Goal: Task Accomplishment & Management: Complete application form

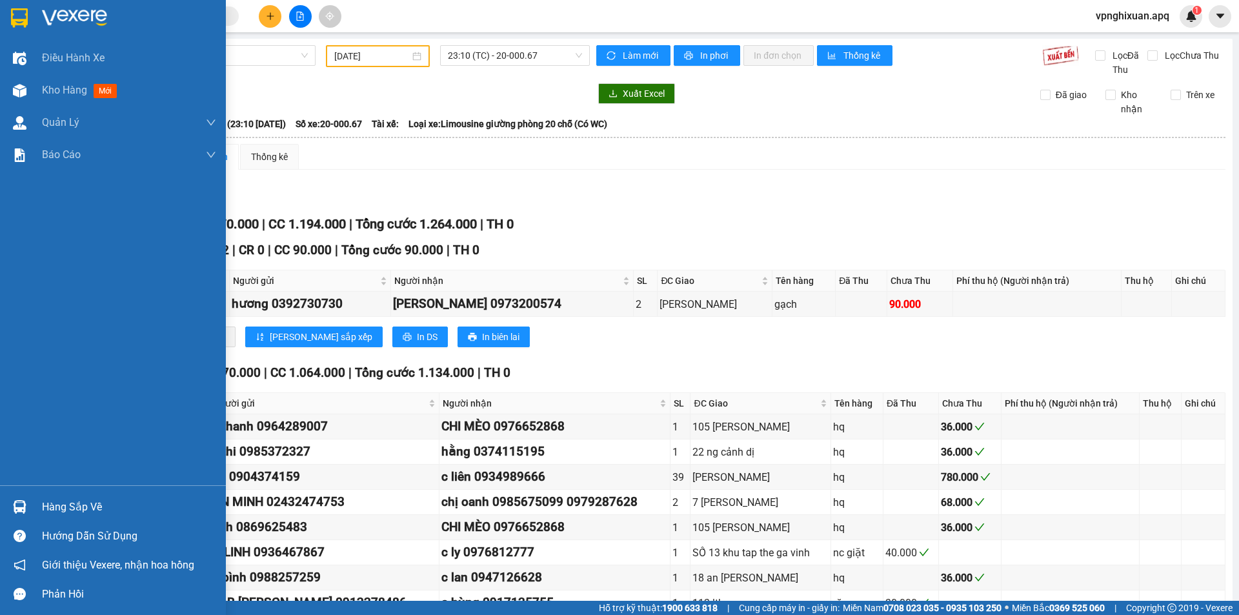
click at [60, 507] on div "Hàng sắp về" at bounding box center [129, 506] width 174 height 19
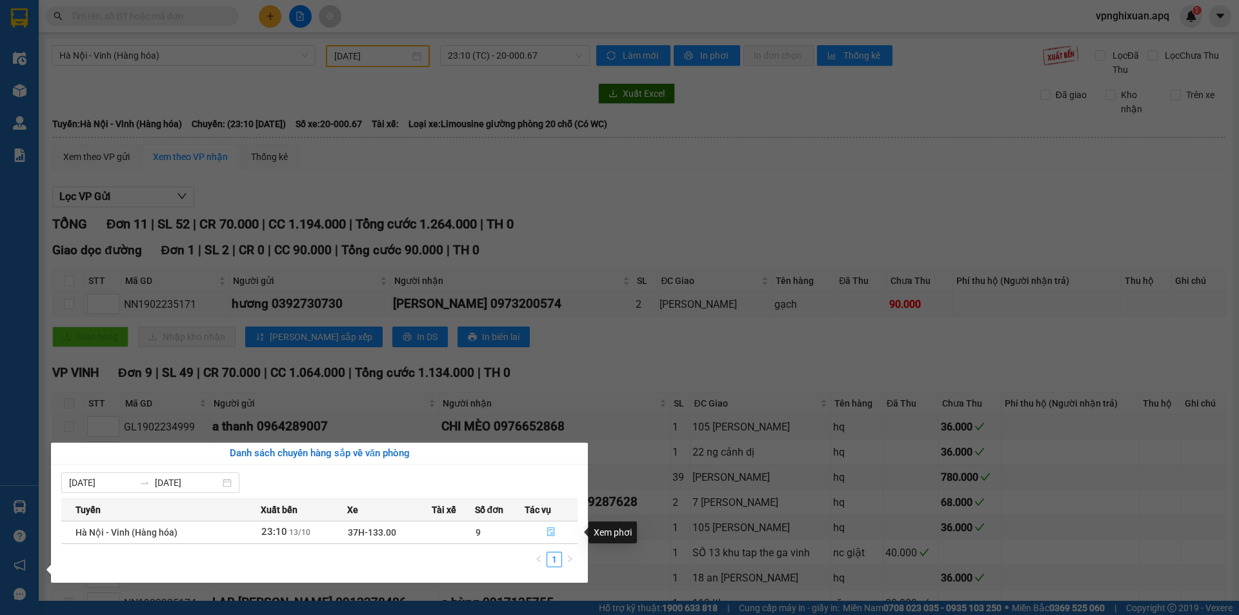
click at [550, 534] on icon "file-done" at bounding box center [551, 531] width 9 height 9
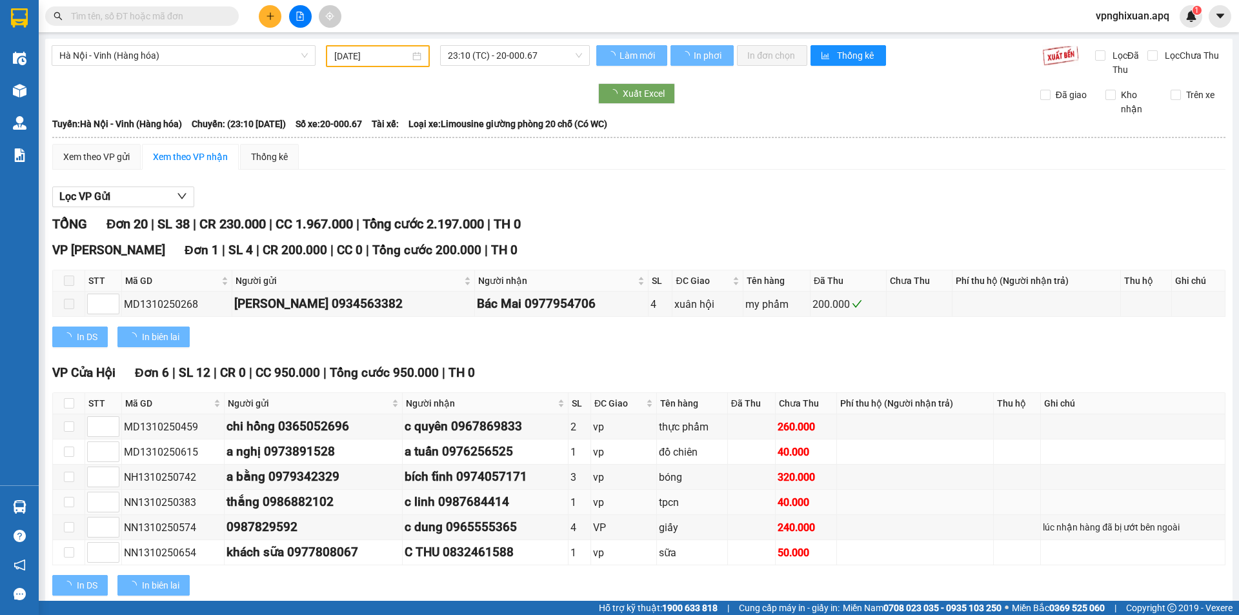
type input "13/10/2025"
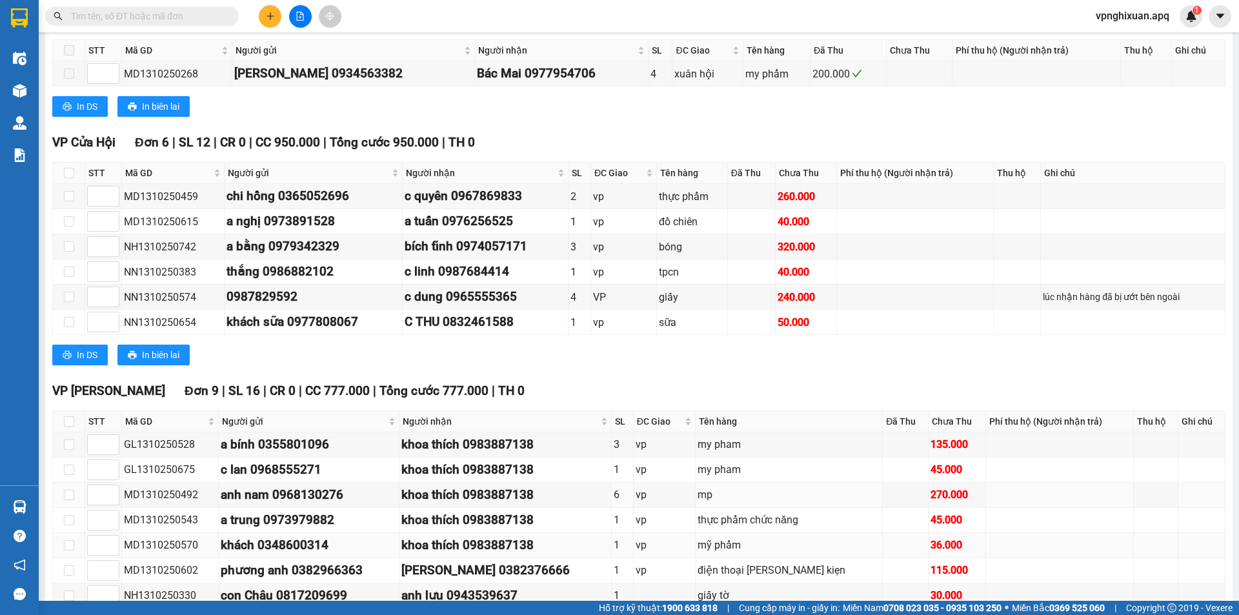
scroll to position [424, 0]
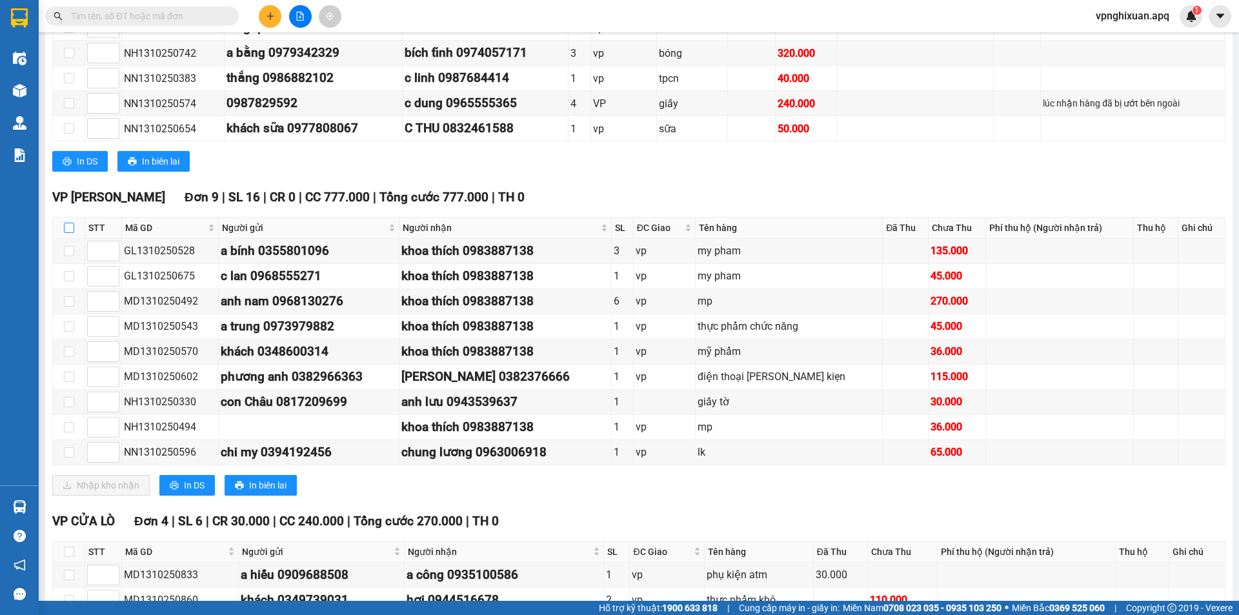
click at [67, 228] on input "checkbox" at bounding box center [69, 228] width 10 height 10
checkbox input "true"
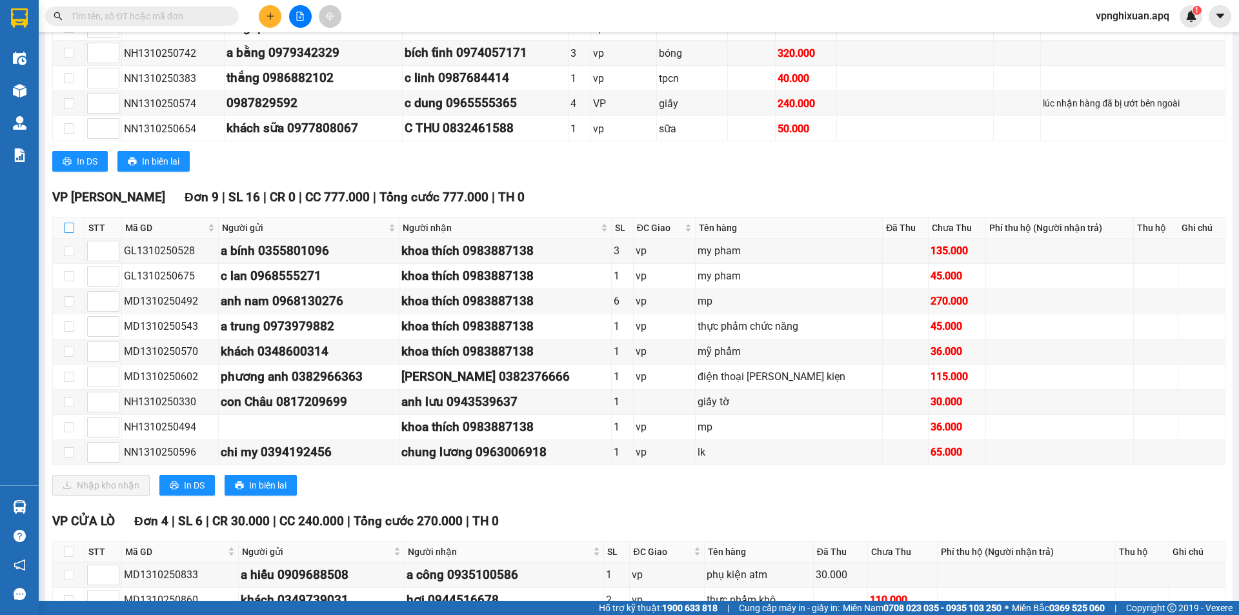
checkbox input "true"
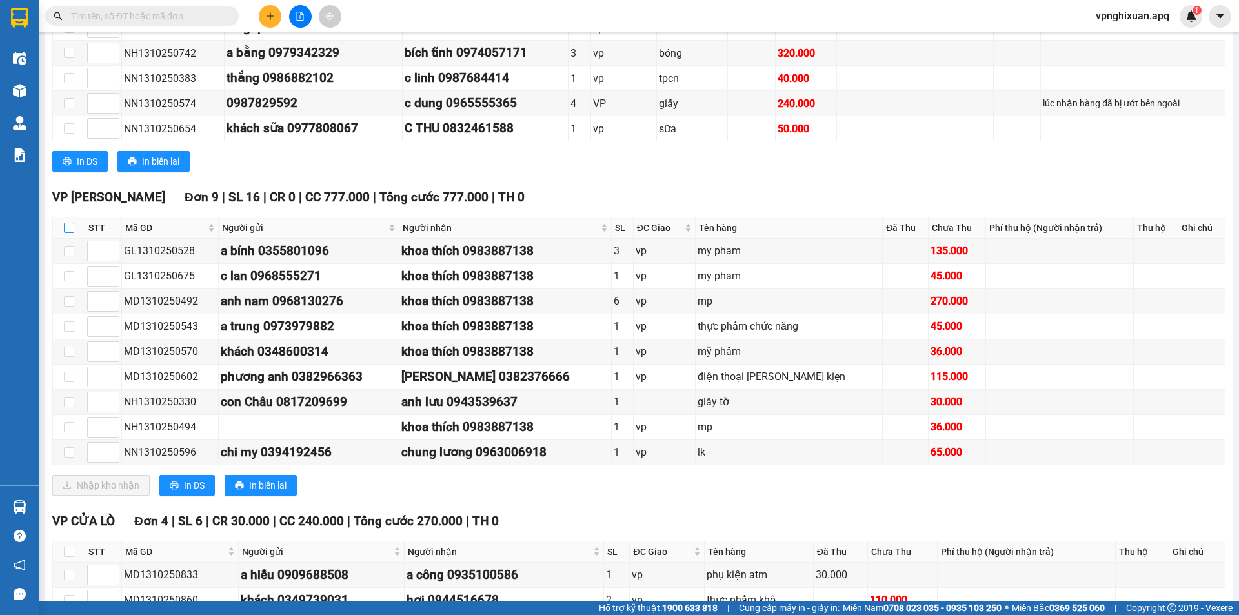
checkbox input "true"
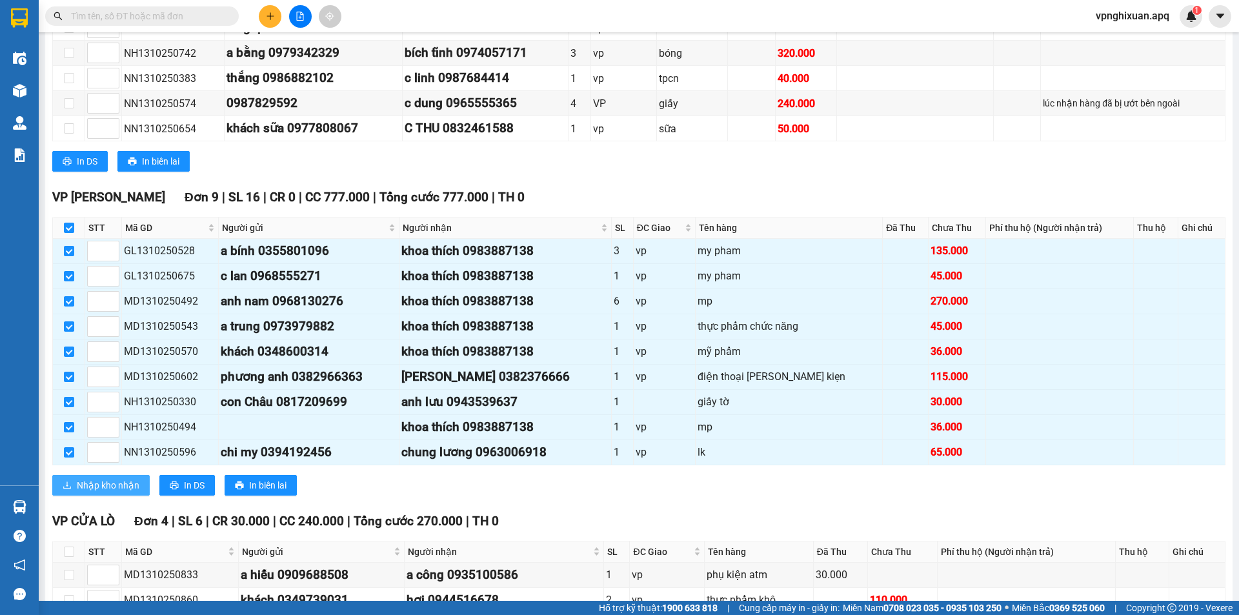
click at [111, 490] on span "Nhập kho nhận" at bounding box center [108, 485] width 63 height 14
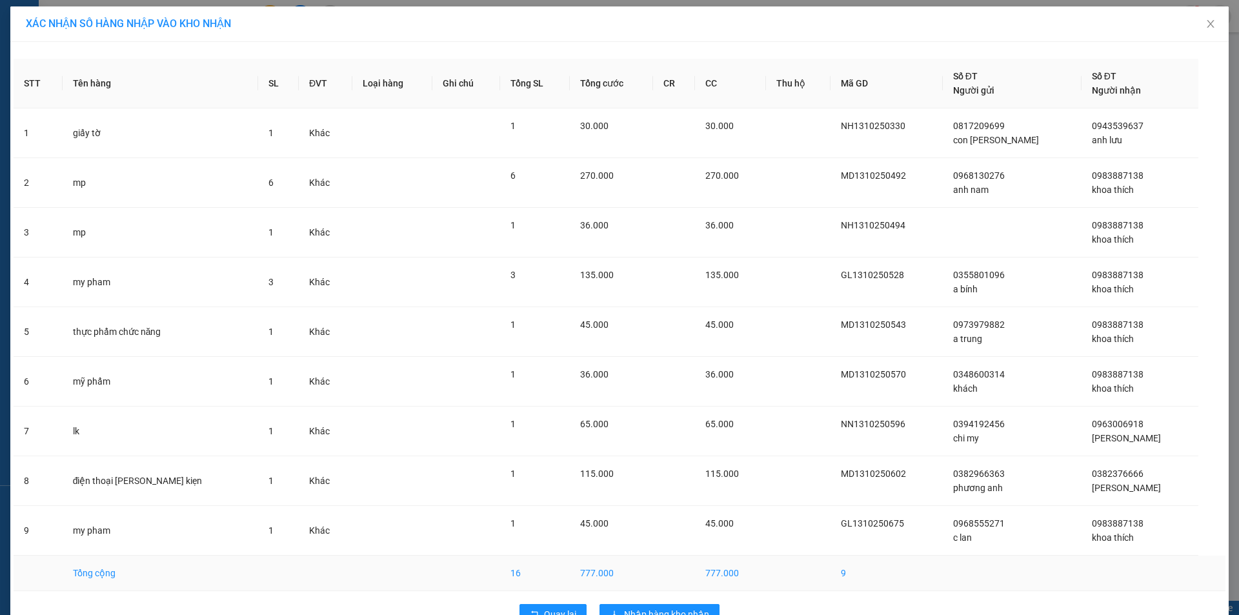
scroll to position [35, 0]
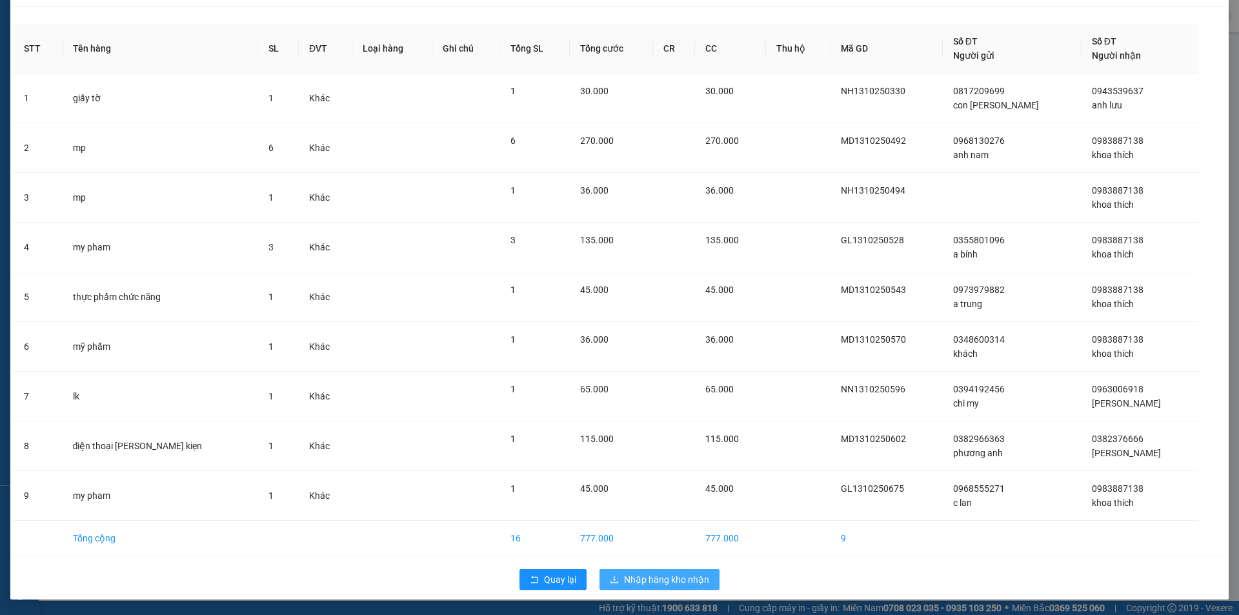
click at [646, 583] on span "Nhập hàng kho nhận" at bounding box center [666, 579] width 85 height 14
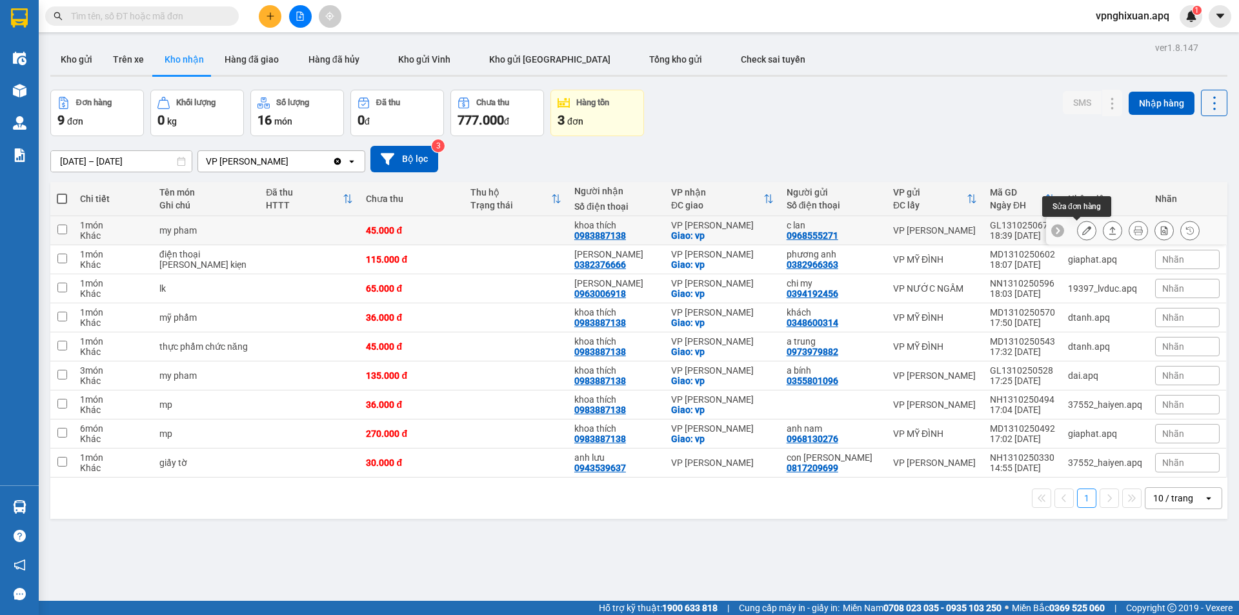
click at [1082, 228] on button at bounding box center [1087, 230] width 18 height 23
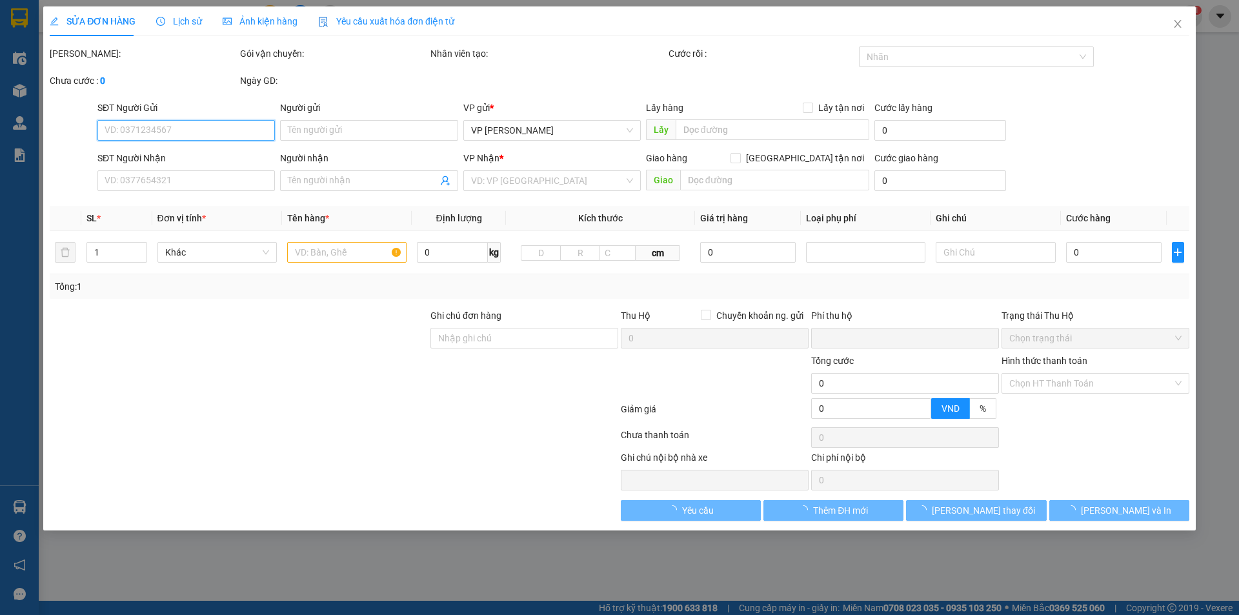
type input "0968555271"
type input "c lan"
type input "0983887138"
type input "khoa thích"
checkbox input "true"
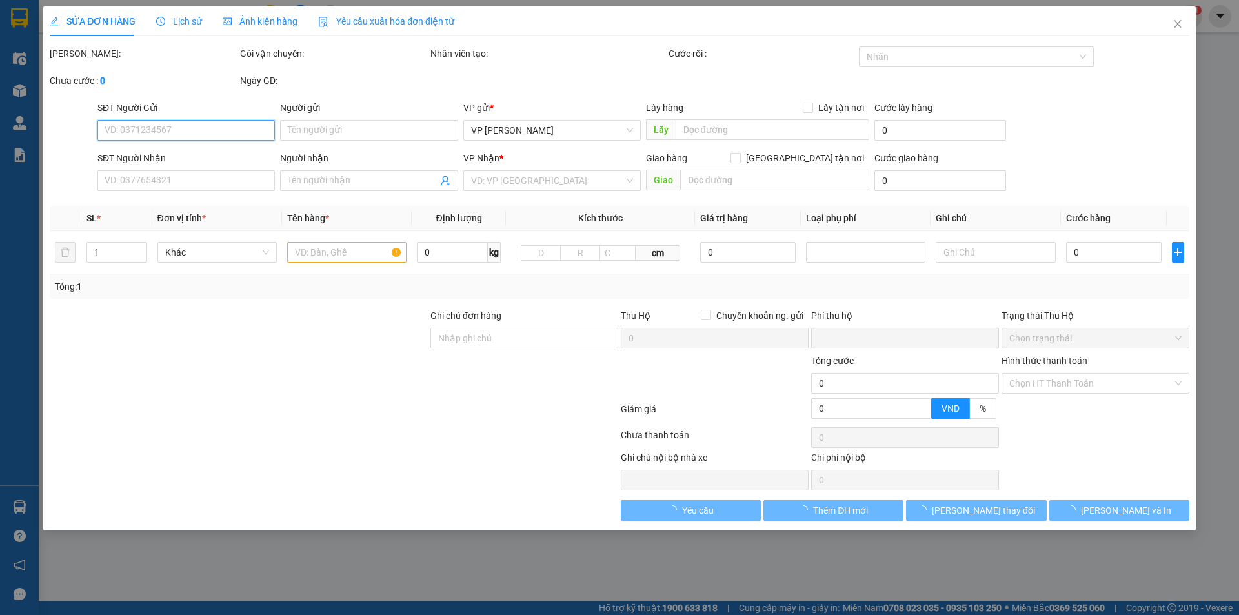
type input "vp"
type input "0"
type input "45.000"
type input "10"
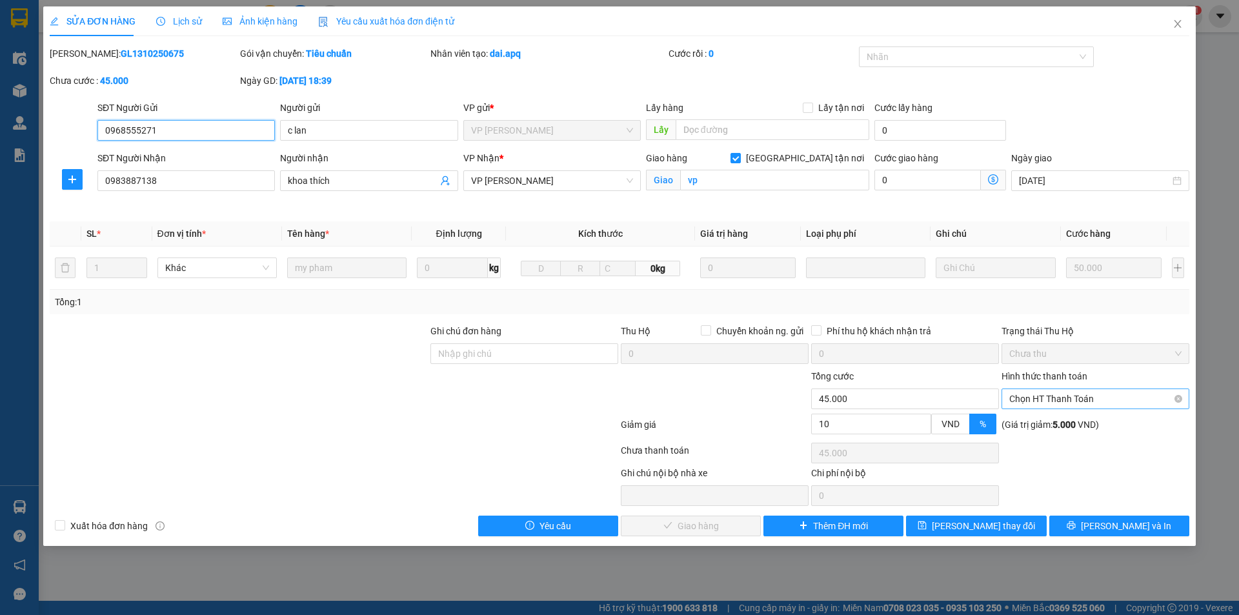
drag, startPoint x: 1074, startPoint y: 397, endPoint x: 1075, endPoint y: 408, distance: 11.6
click at [1075, 397] on span "Chọn HT Thanh Toán" at bounding box center [1095, 398] width 172 height 19
click at [1065, 429] on div "Tại văn phòng" at bounding box center [1095, 424] width 172 height 14
type input "0"
drag, startPoint x: 714, startPoint y: 528, endPoint x: 716, endPoint y: 518, distance: 10.5
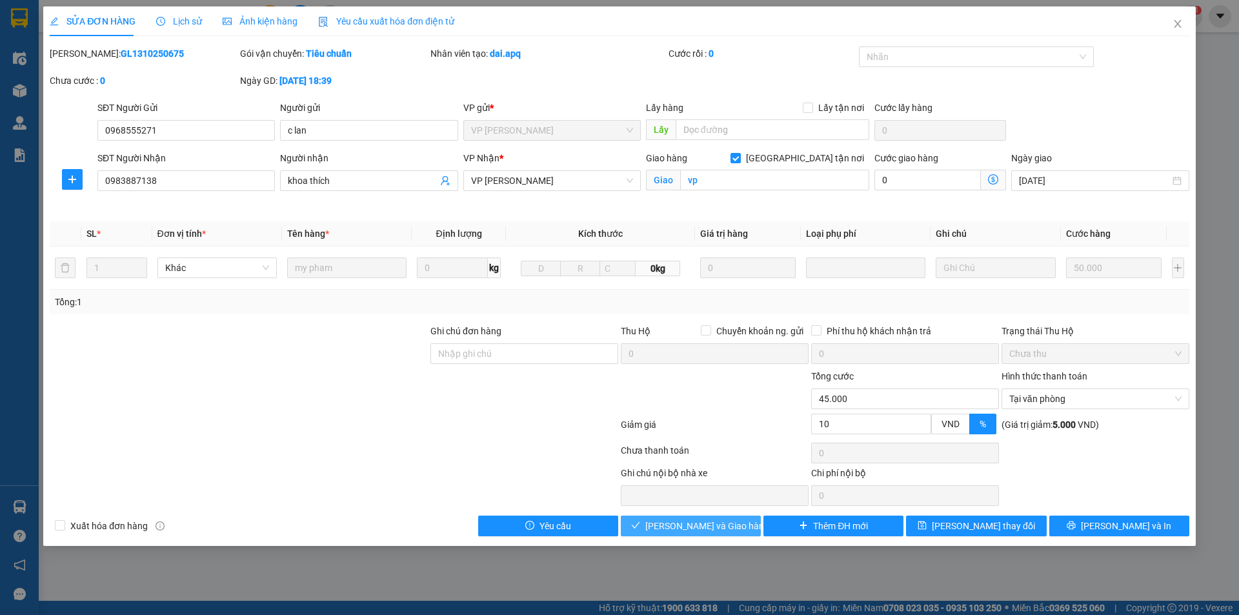
click at [714, 528] on span "[PERSON_NAME] và Giao hàng" at bounding box center [707, 526] width 124 height 14
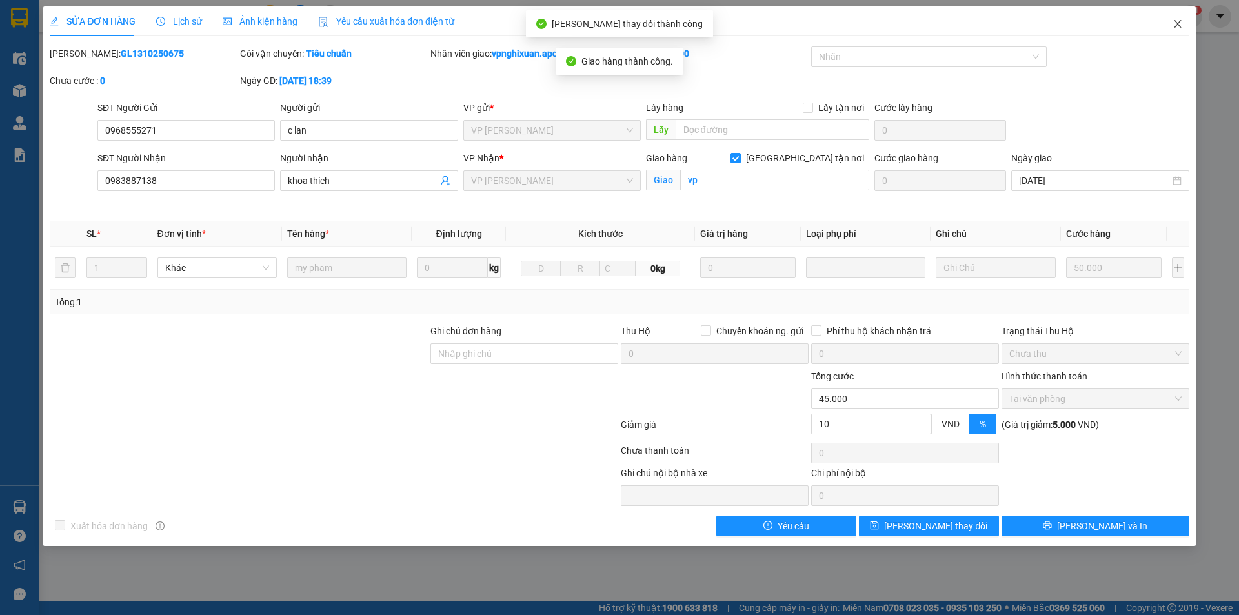
click at [1183, 19] on span "Close" at bounding box center [1178, 24] width 36 height 36
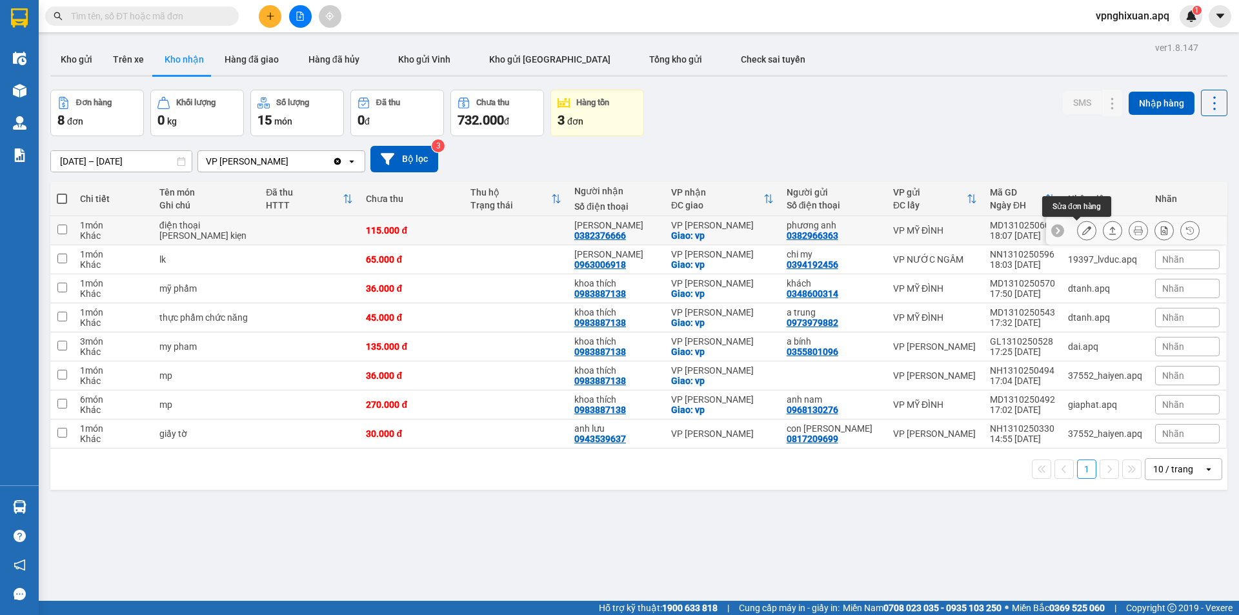
click at [1082, 231] on icon at bounding box center [1086, 230] width 9 height 9
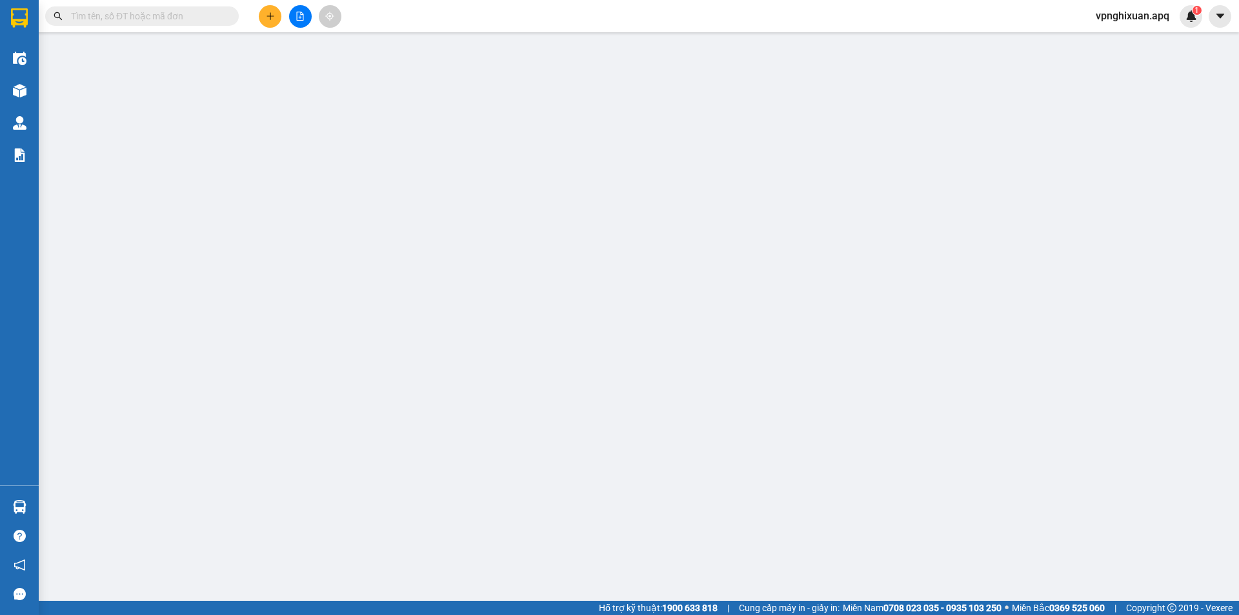
type input "0382966363"
type input "phương anh"
type input "0382376666"
type input "[PERSON_NAME]"
checkbox input "true"
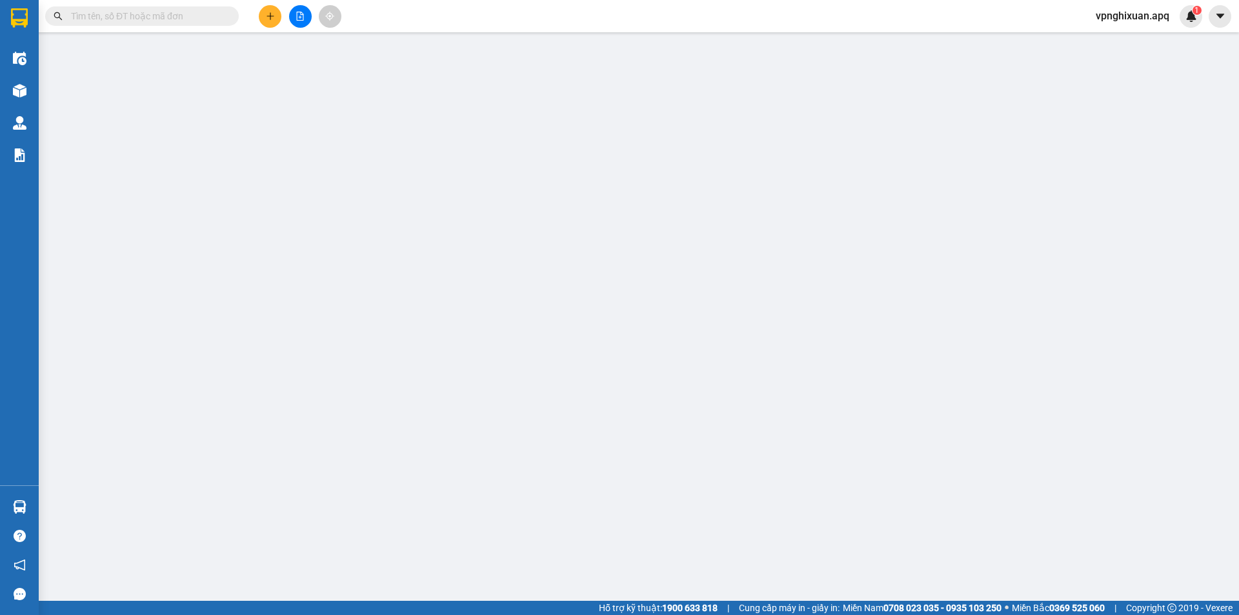
type input "vp"
type input "0"
type input "115.000"
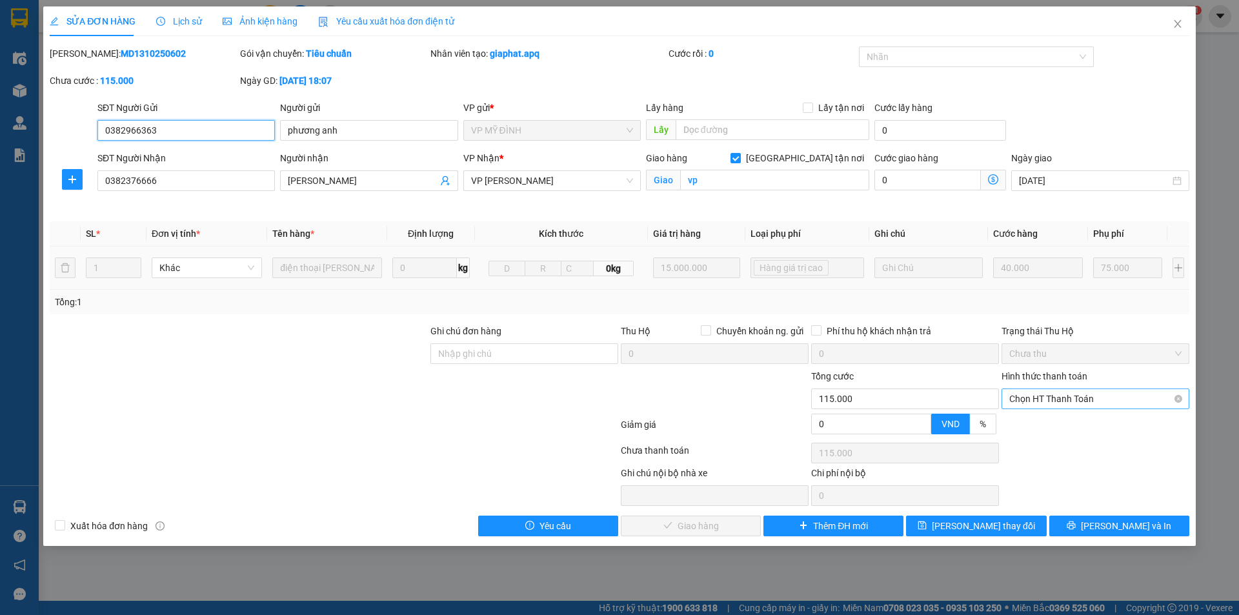
click at [1089, 397] on span "Chọn HT Thanh Toán" at bounding box center [1095, 398] width 172 height 19
click at [1074, 424] on div "Tại văn phòng" at bounding box center [1095, 424] width 172 height 14
type input "0"
click at [727, 527] on span "[PERSON_NAME] và Giao hàng" at bounding box center [707, 526] width 124 height 14
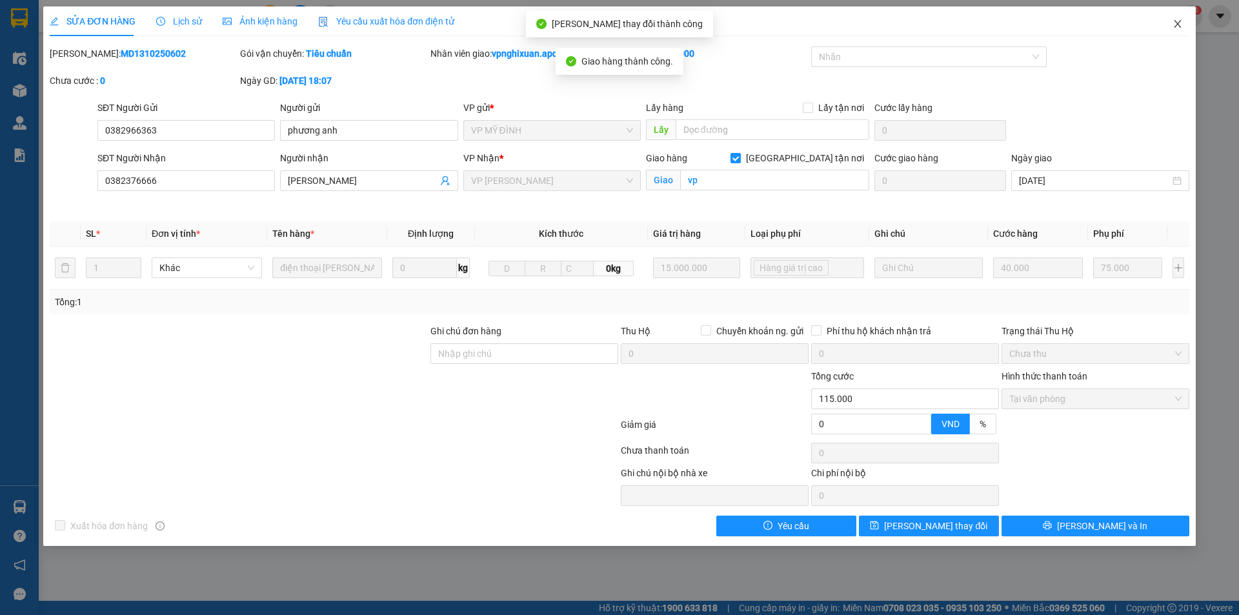
click at [1180, 23] on icon "close" at bounding box center [1177, 24] width 10 height 10
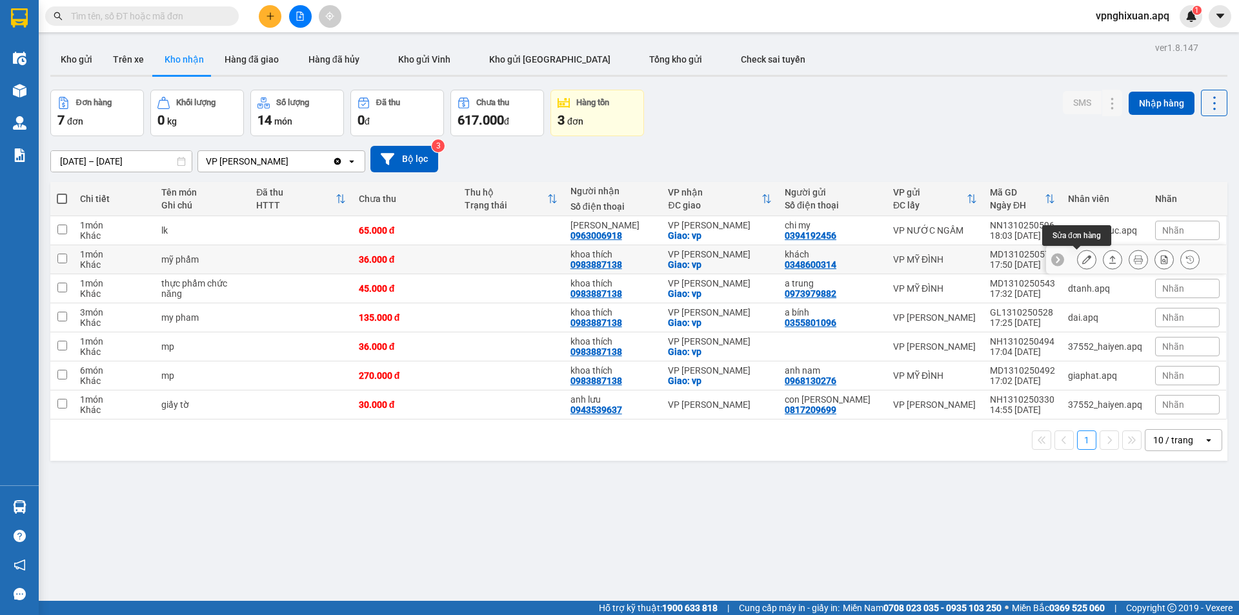
click at [1082, 259] on icon at bounding box center [1086, 259] width 9 height 9
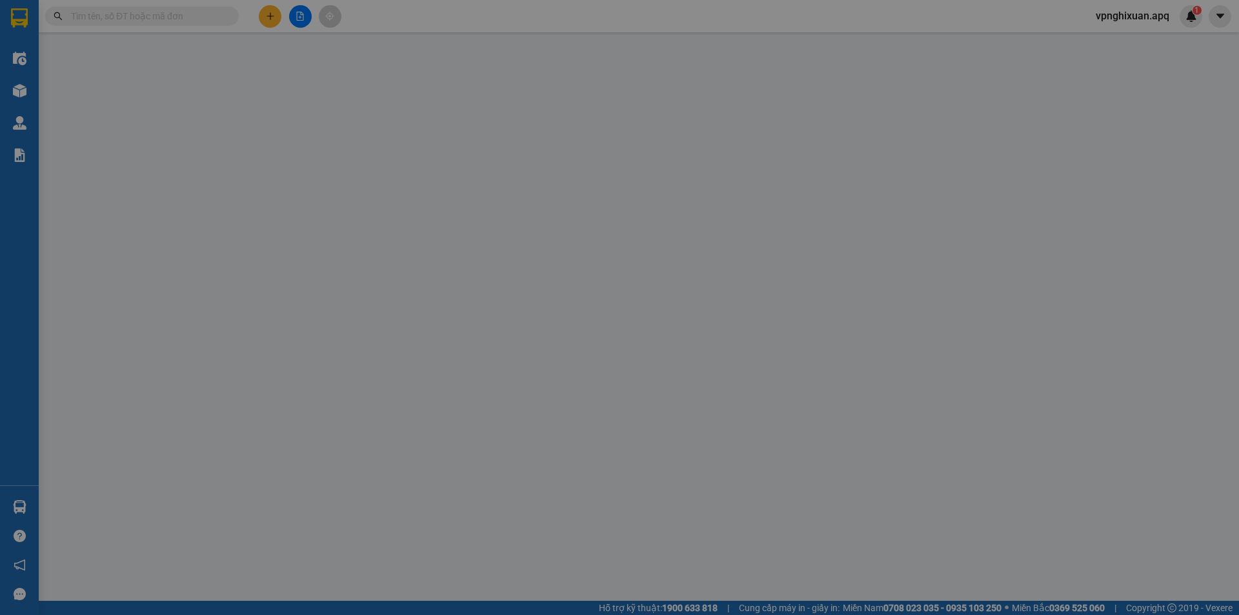
type input "0348600314"
type input "khách"
type input "0983887138"
type input "khoa thích"
checkbox input "true"
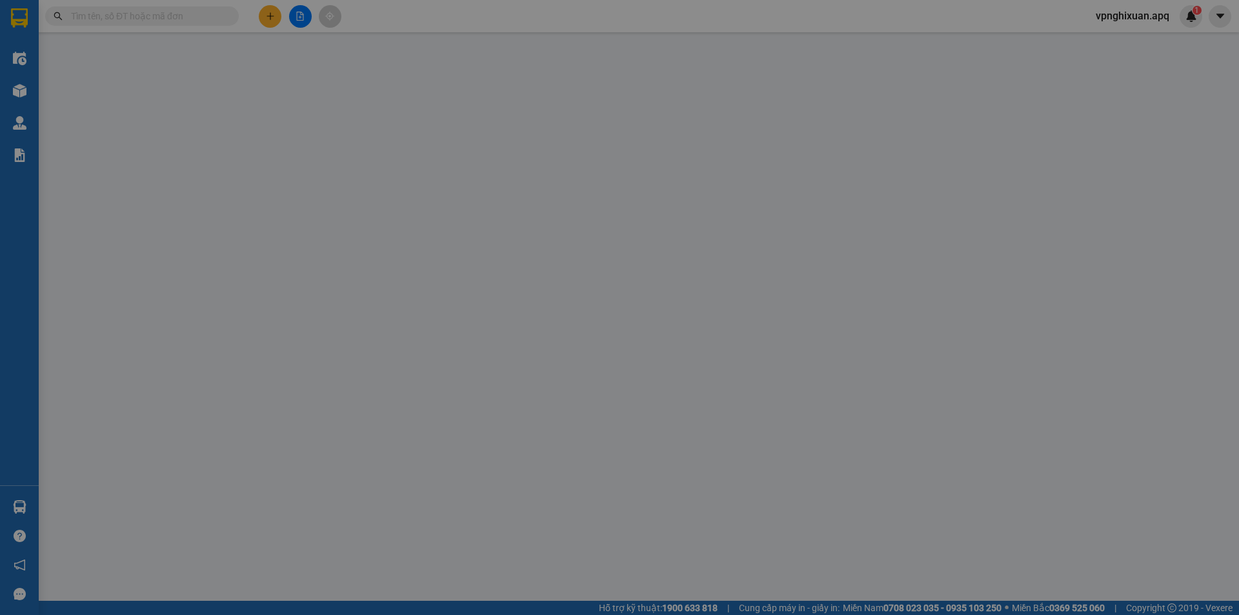
type input "vp"
type input "0"
type input "36.000"
type input "10"
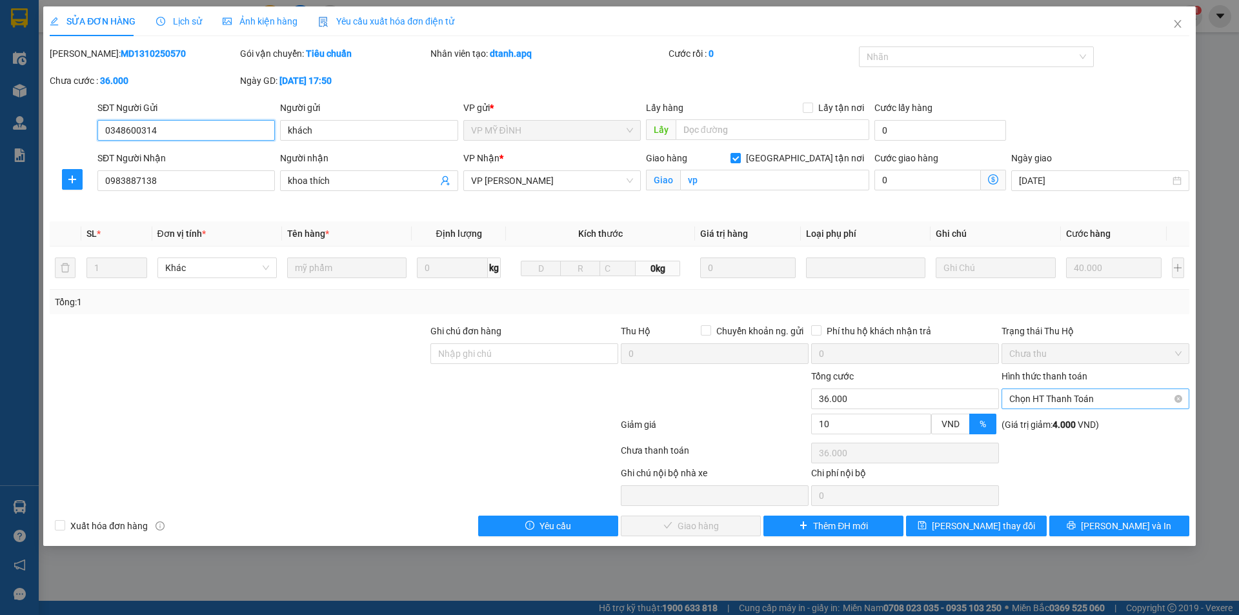
click at [1065, 398] on span "Chọn HT Thanh Toán" at bounding box center [1095, 398] width 172 height 19
click at [1056, 427] on div "Tại văn phòng" at bounding box center [1095, 424] width 172 height 14
type input "0"
click at [709, 528] on span "[PERSON_NAME] và Giao hàng" at bounding box center [707, 526] width 124 height 14
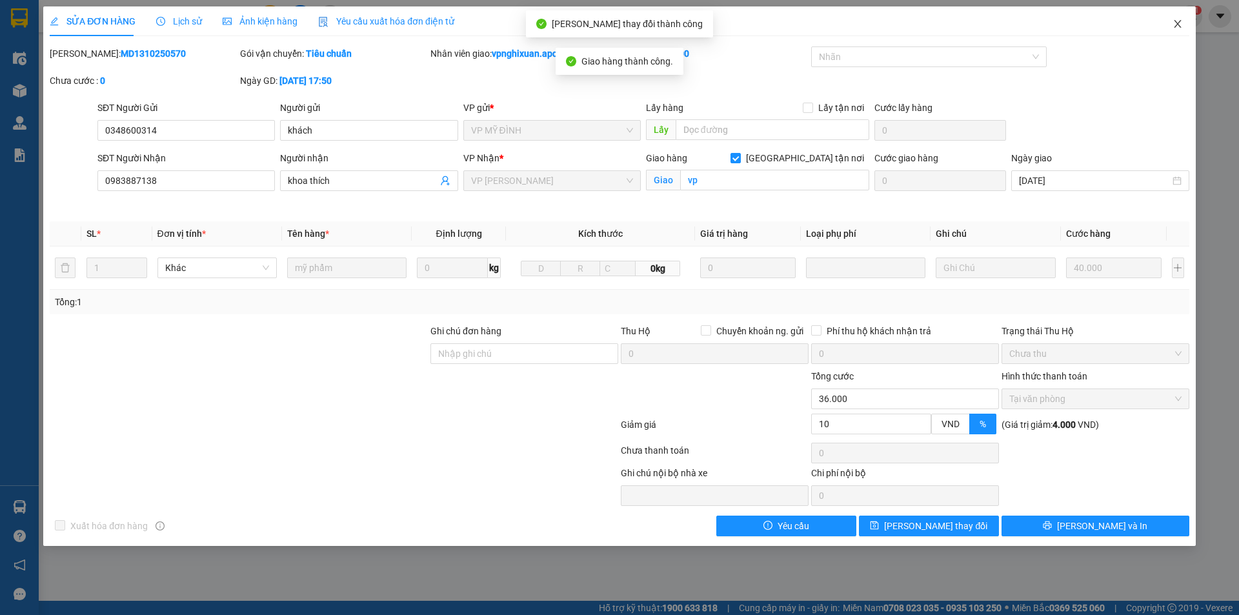
click at [1177, 25] on icon "close" at bounding box center [1177, 24] width 7 height 8
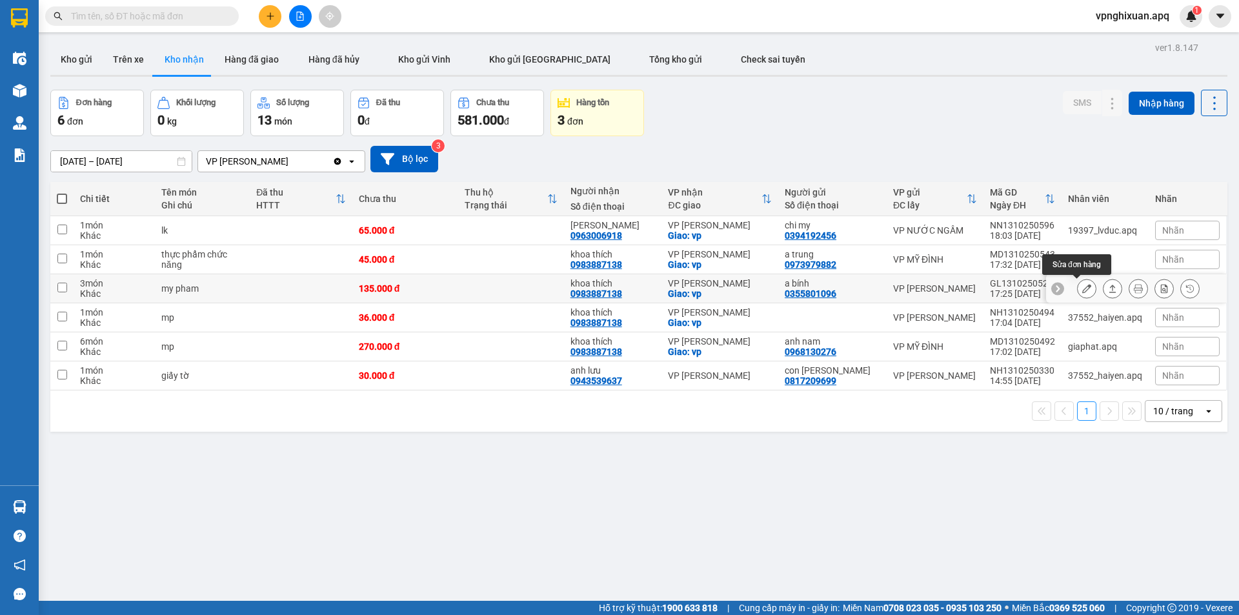
click at [1082, 289] on icon at bounding box center [1086, 288] width 9 height 9
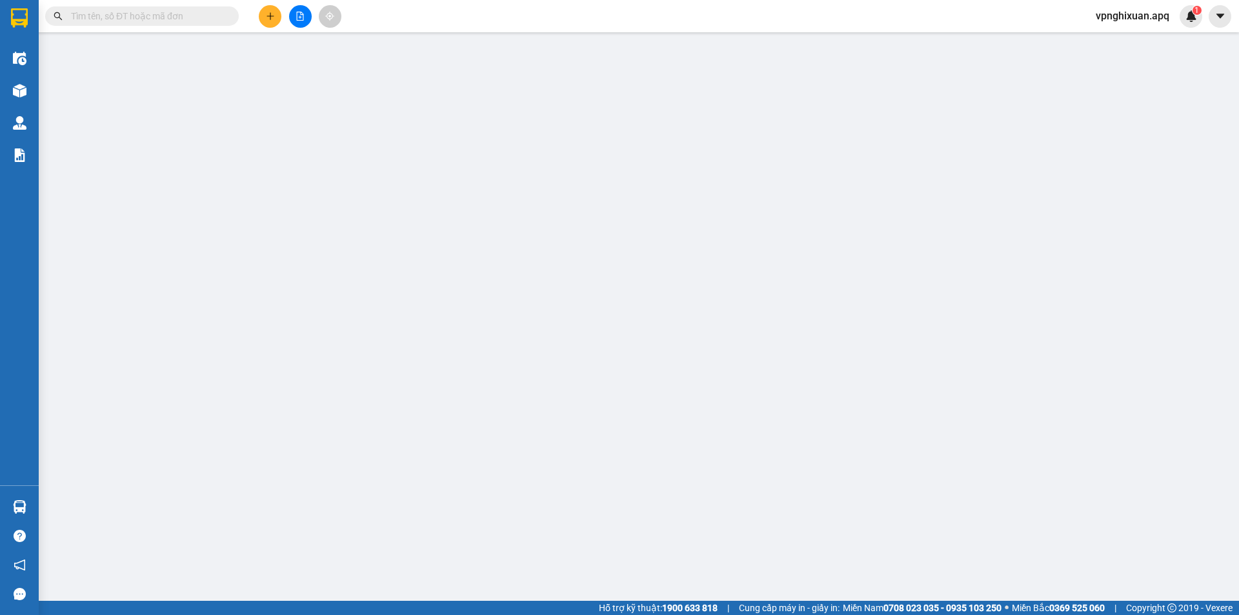
type input "0355801096"
type input "a bính"
type input "0983887138"
type input "khoa thích"
checkbox input "true"
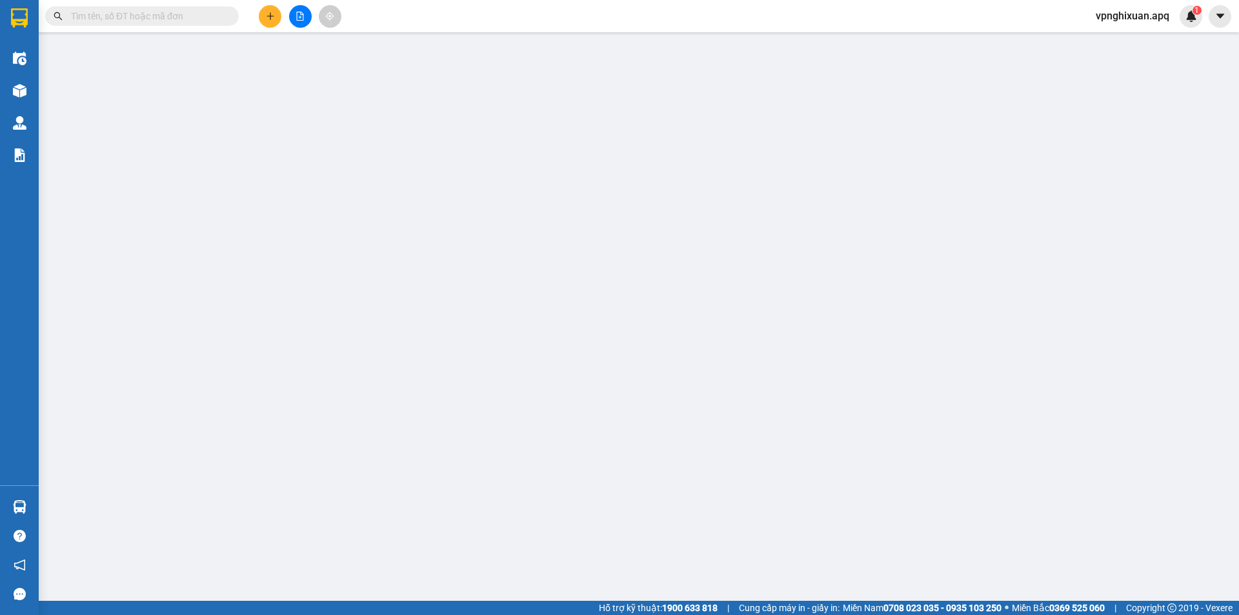
type input "vp"
type input "0"
type input "135.000"
type input "10"
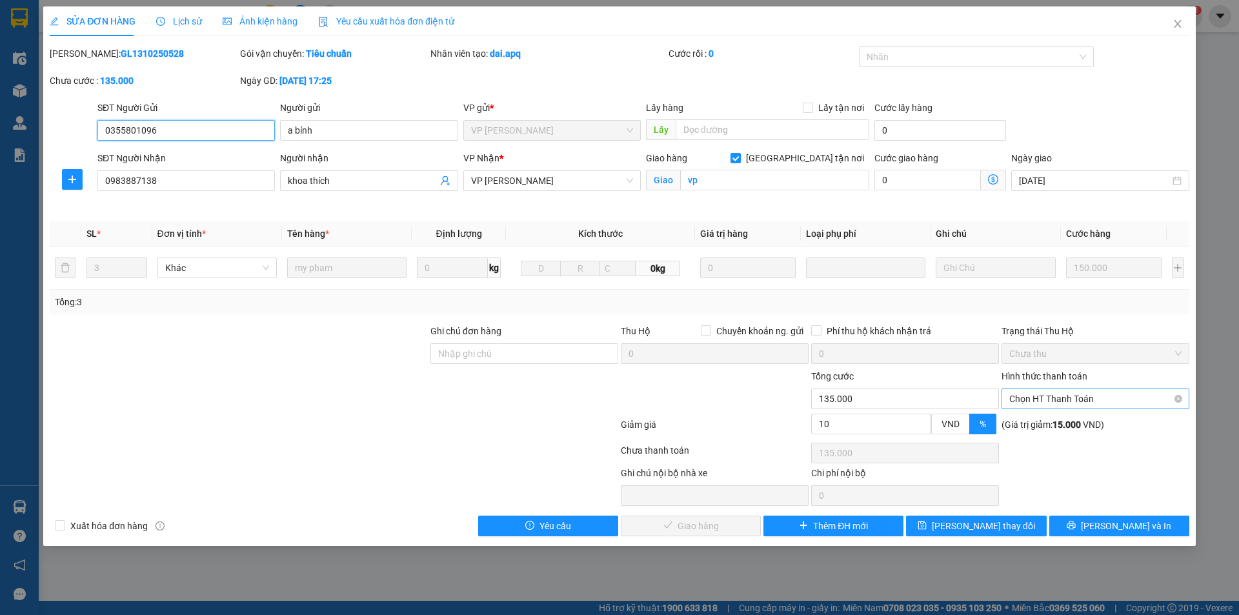
click at [1065, 392] on span "Chọn HT Thanh Toán" at bounding box center [1095, 398] width 172 height 19
click at [1065, 427] on div "Tại văn phòng" at bounding box center [1095, 424] width 172 height 14
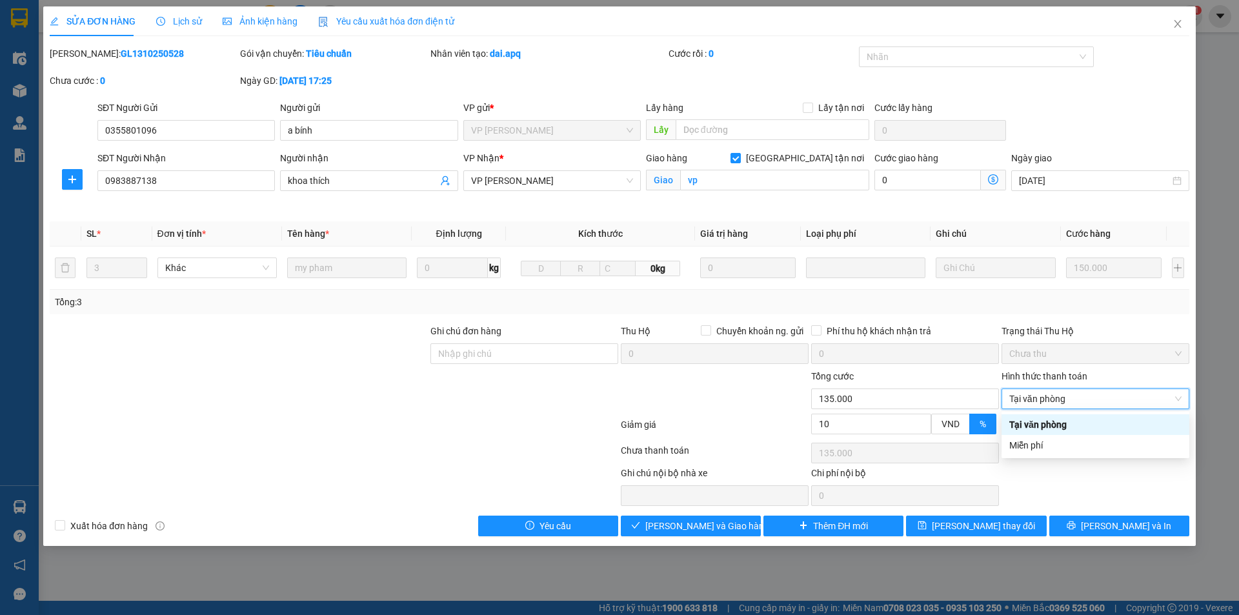
type input "0"
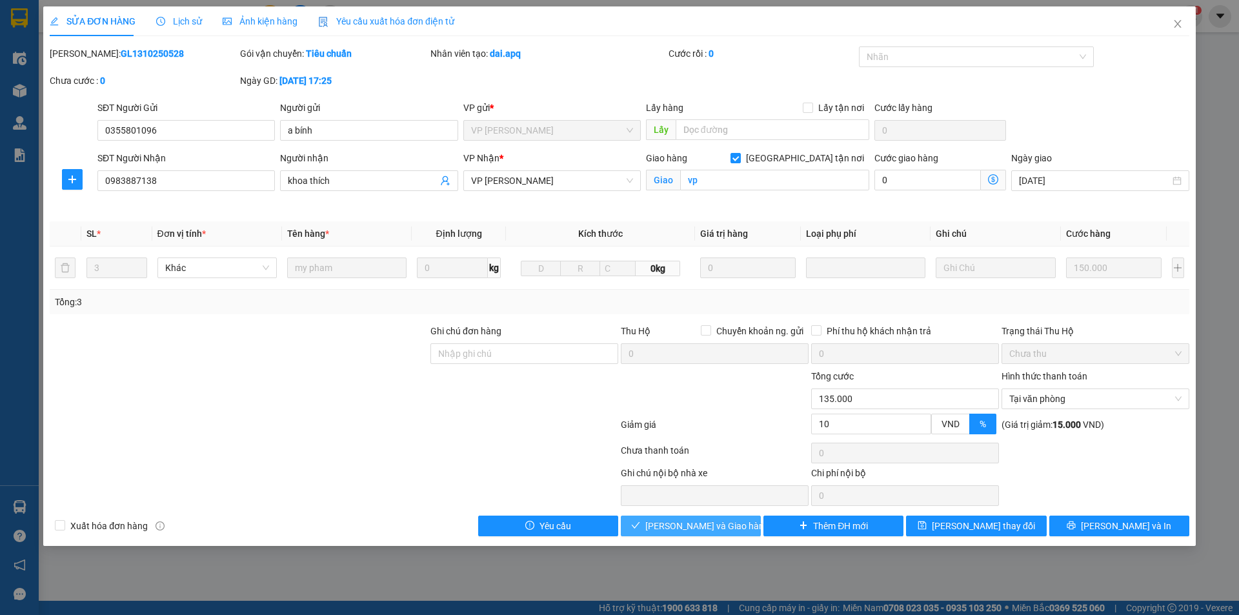
click at [685, 526] on span "[PERSON_NAME] và Giao hàng" at bounding box center [707, 526] width 124 height 14
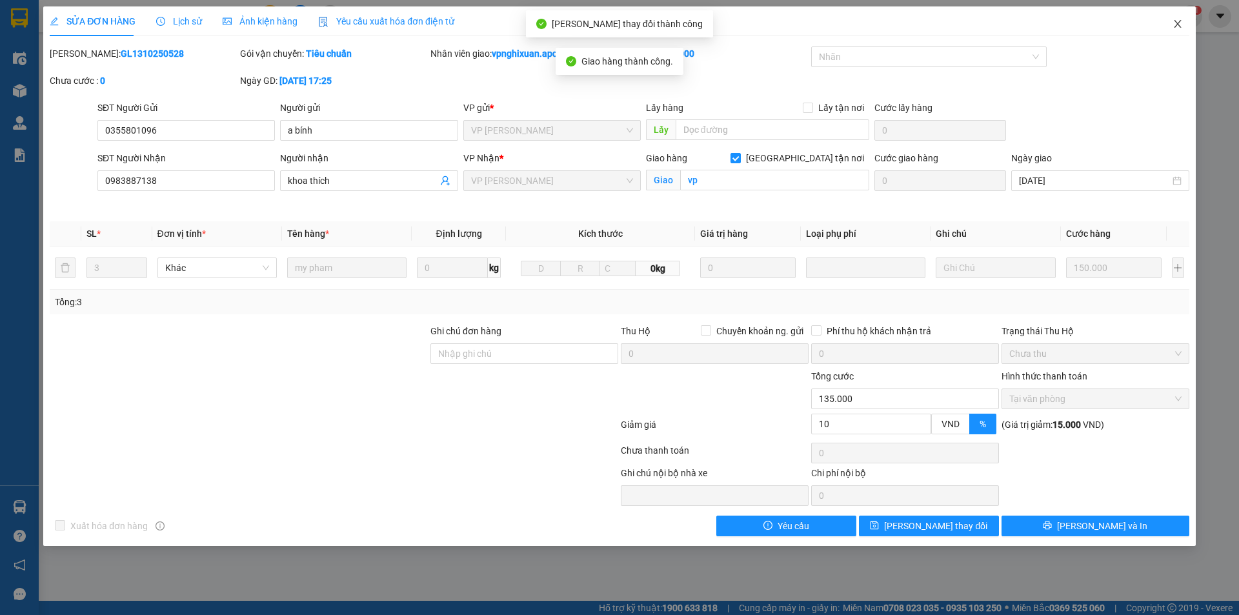
click at [1172, 24] on icon "close" at bounding box center [1177, 24] width 10 height 10
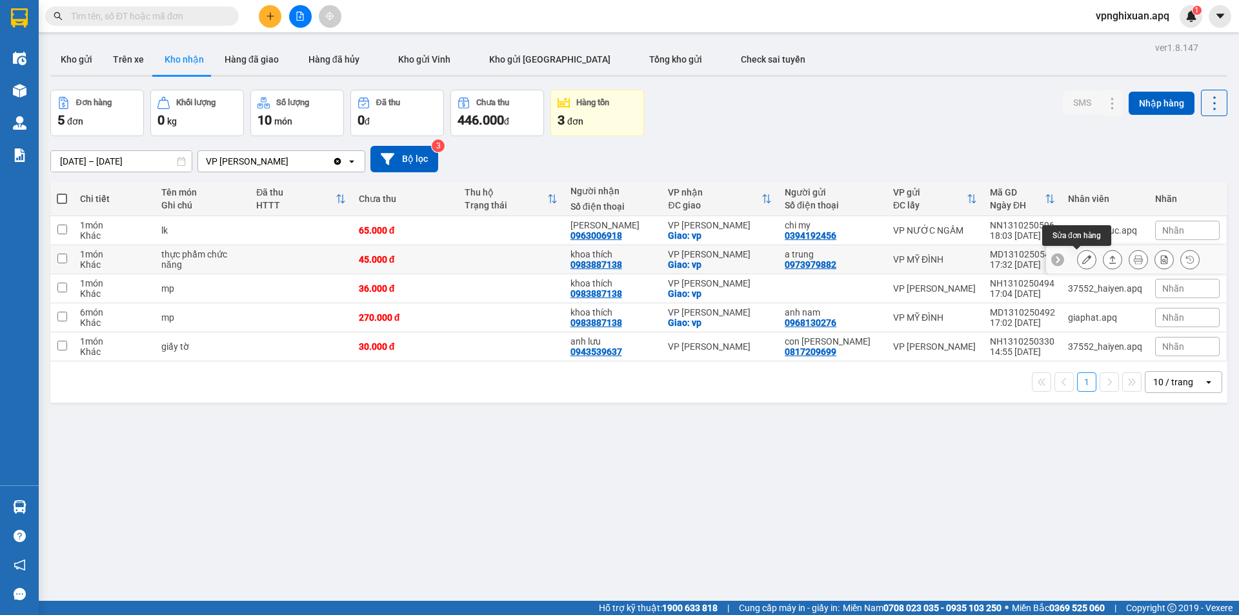
click at [1082, 257] on icon at bounding box center [1086, 259] width 9 height 9
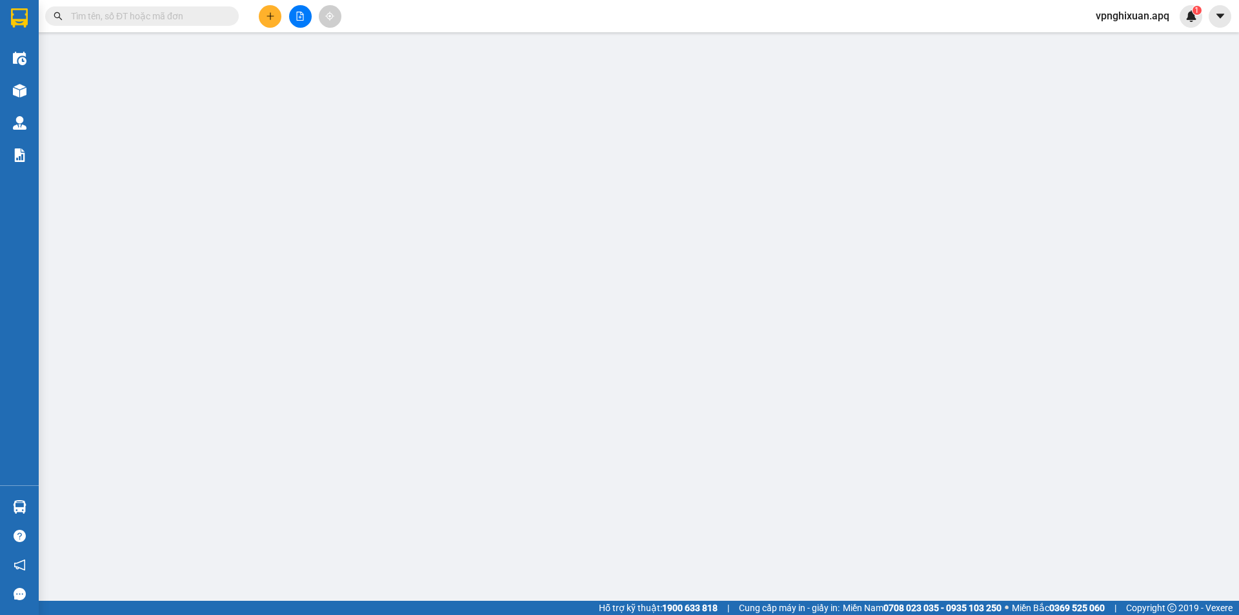
type input "0973979882"
type input "a trung"
type input "0983887138"
type input "khoa thích"
checkbox input "true"
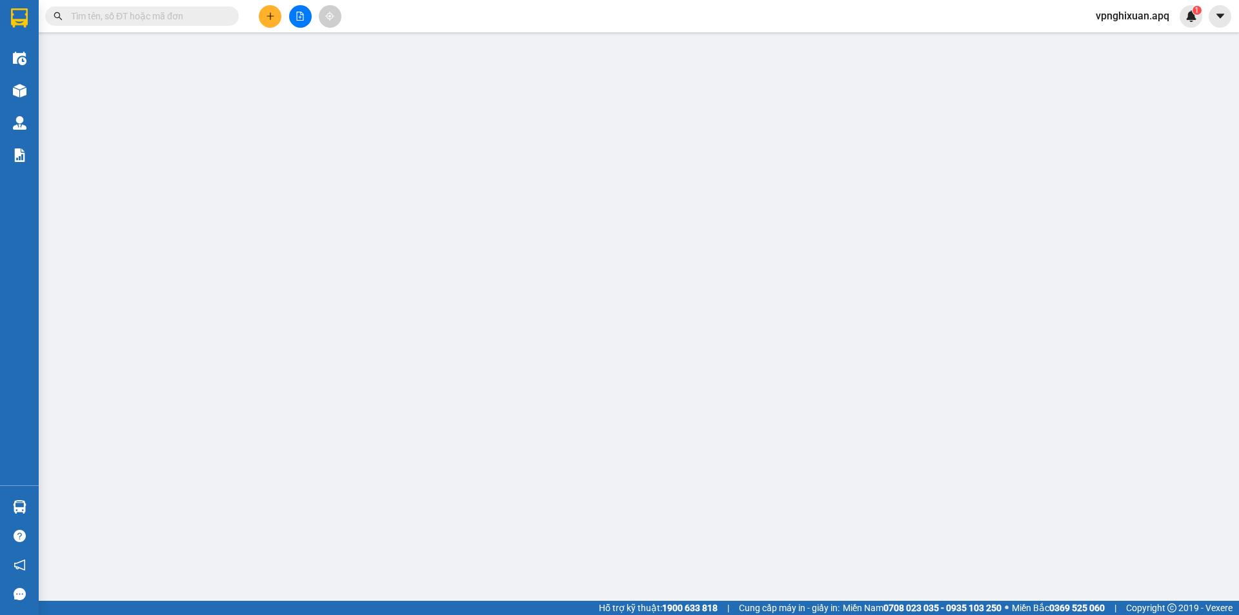
type input "vp"
type input "0"
type input "45.000"
type input "10"
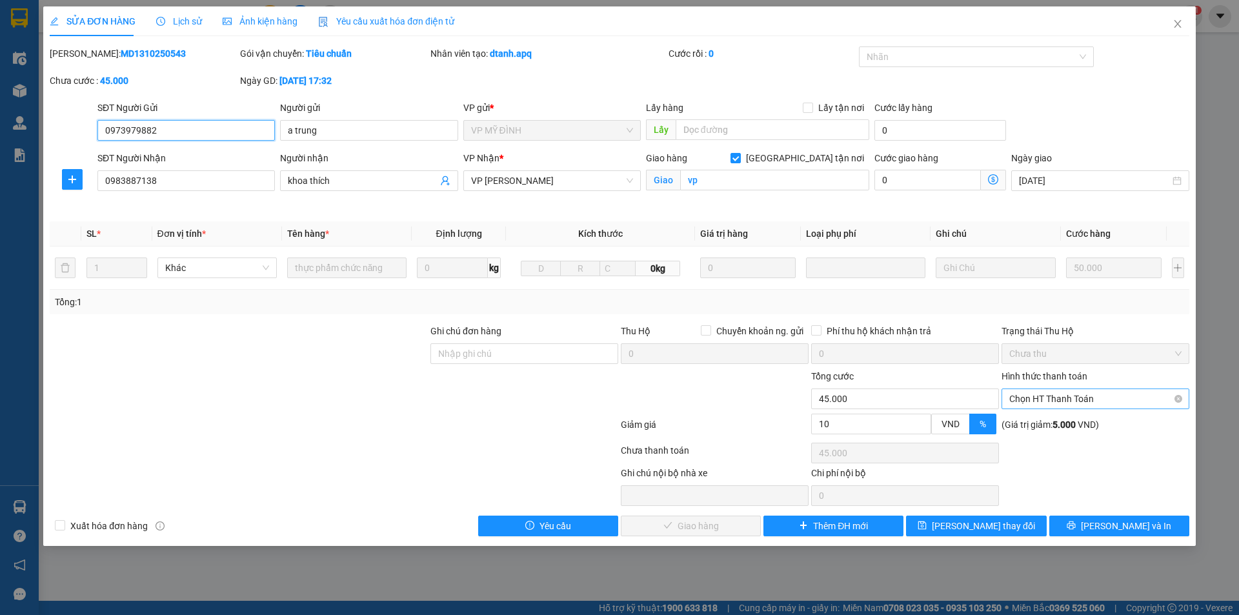
click at [1091, 396] on span "Chọn HT Thanh Toán" at bounding box center [1095, 398] width 172 height 19
click at [1088, 419] on div "Tại văn phòng" at bounding box center [1095, 424] width 172 height 14
type input "0"
click at [725, 521] on span "[PERSON_NAME] và Giao hàng" at bounding box center [707, 526] width 124 height 14
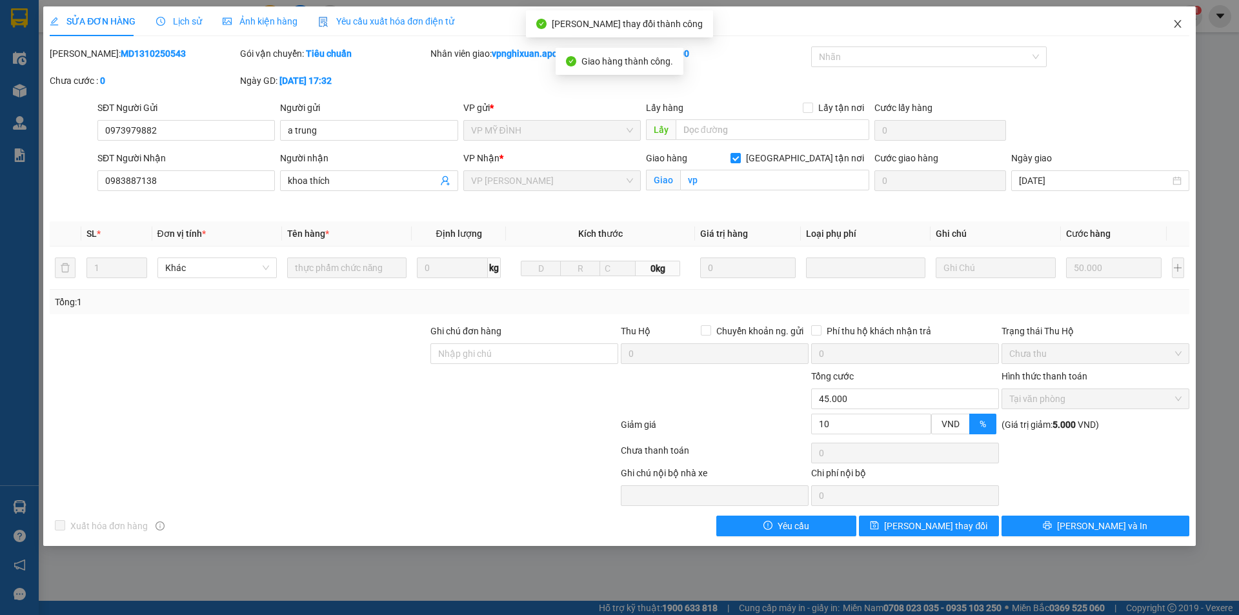
click at [1178, 24] on icon "close" at bounding box center [1177, 24] width 7 height 8
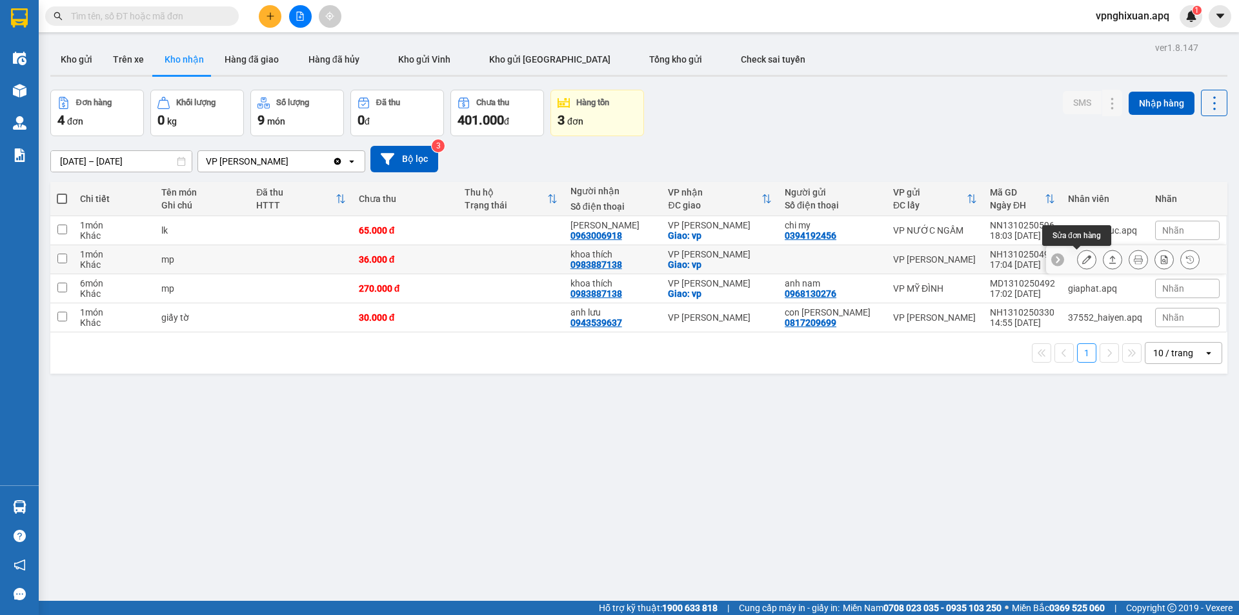
click at [1078, 261] on button at bounding box center [1087, 259] width 18 height 23
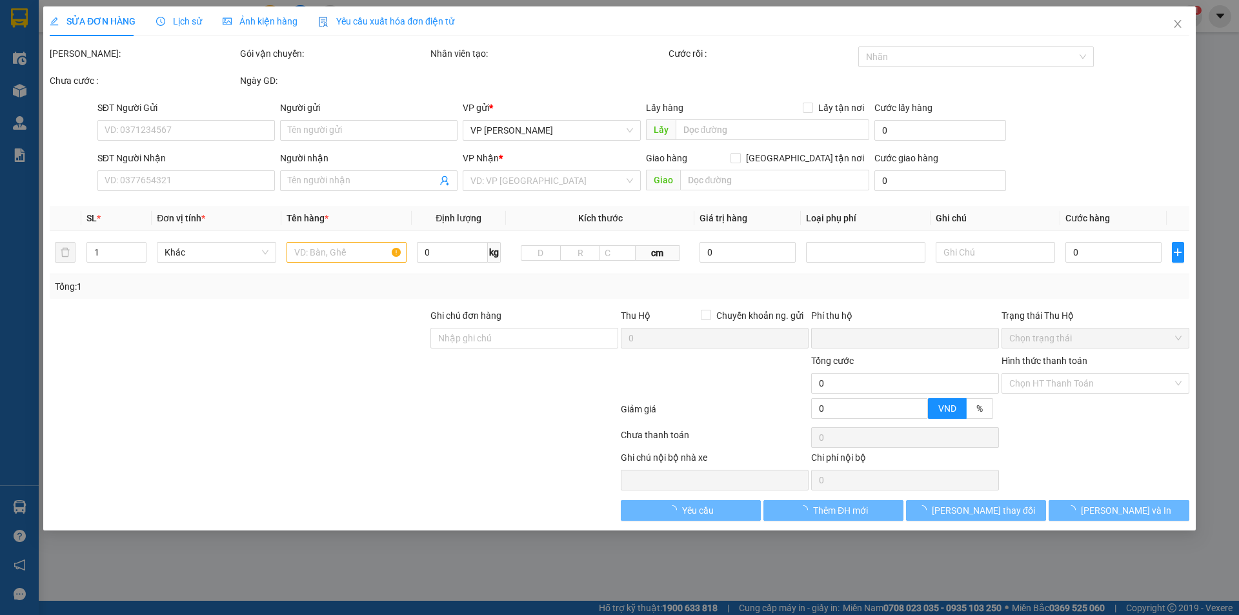
type input "0983887138"
type input "khoa thích"
checkbox input "true"
type input "vp"
type input "0"
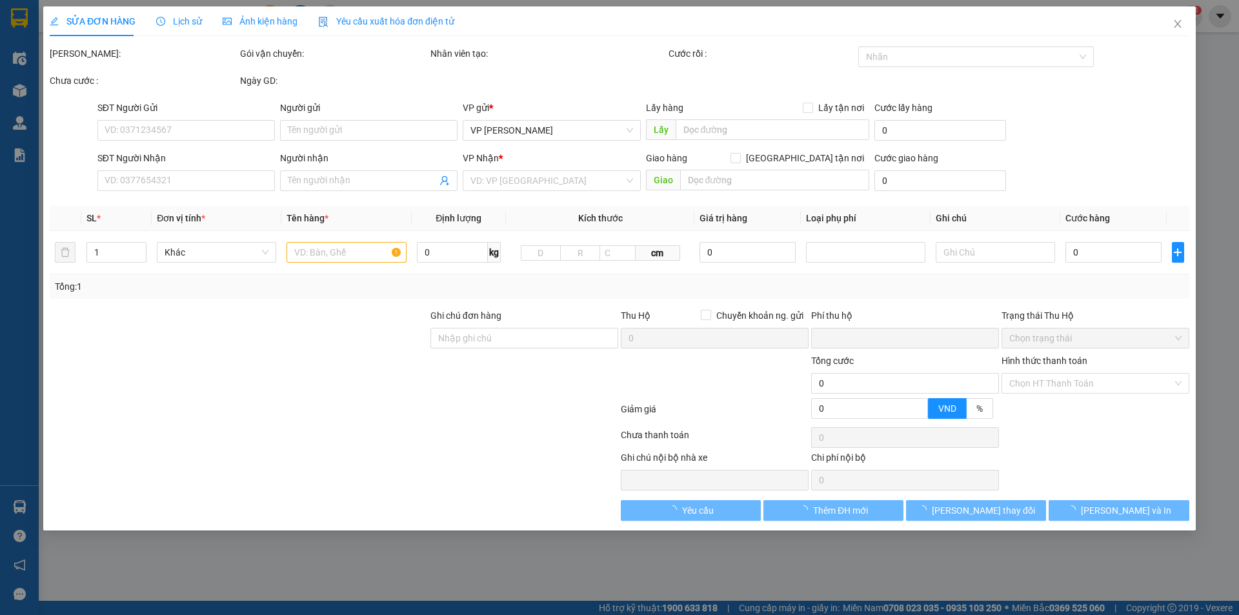
type input "36.000"
type input "10"
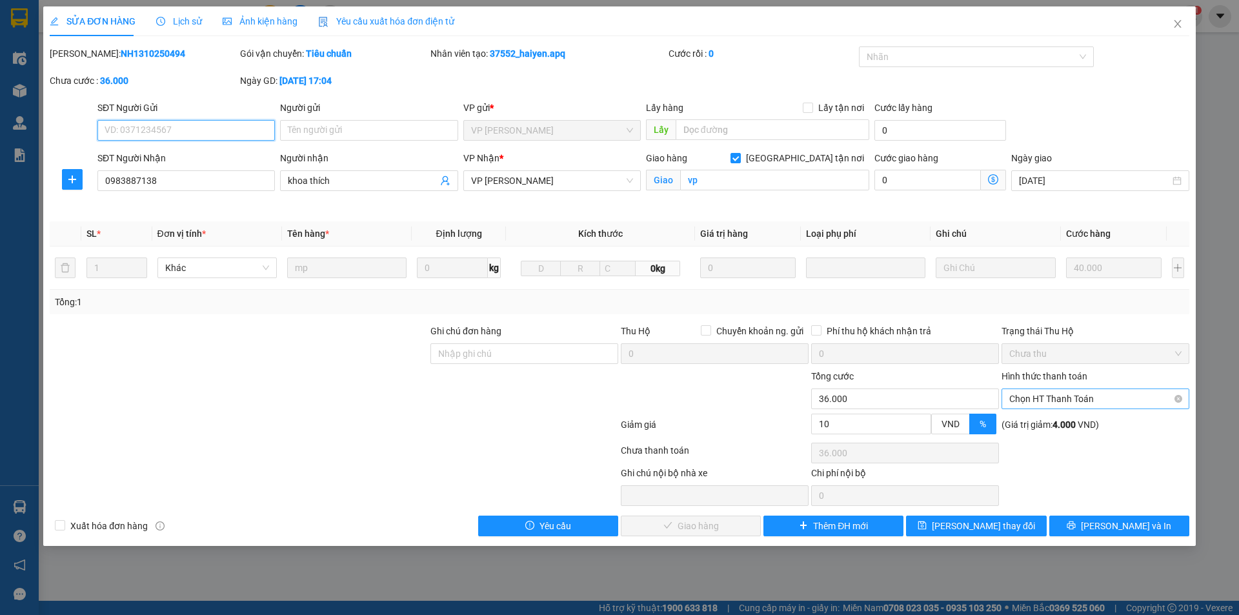
click at [1069, 399] on span "Chọn HT Thanh Toán" at bounding box center [1095, 398] width 172 height 19
click at [1058, 422] on div "Tại văn phòng" at bounding box center [1095, 424] width 172 height 14
type input "0"
drag, startPoint x: 693, startPoint y: 528, endPoint x: 731, endPoint y: 516, distance: 40.0
click at [696, 528] on span "[PERSON_NAME] và Giao hàng" at bounding box center [707, 526] width 124 height 14
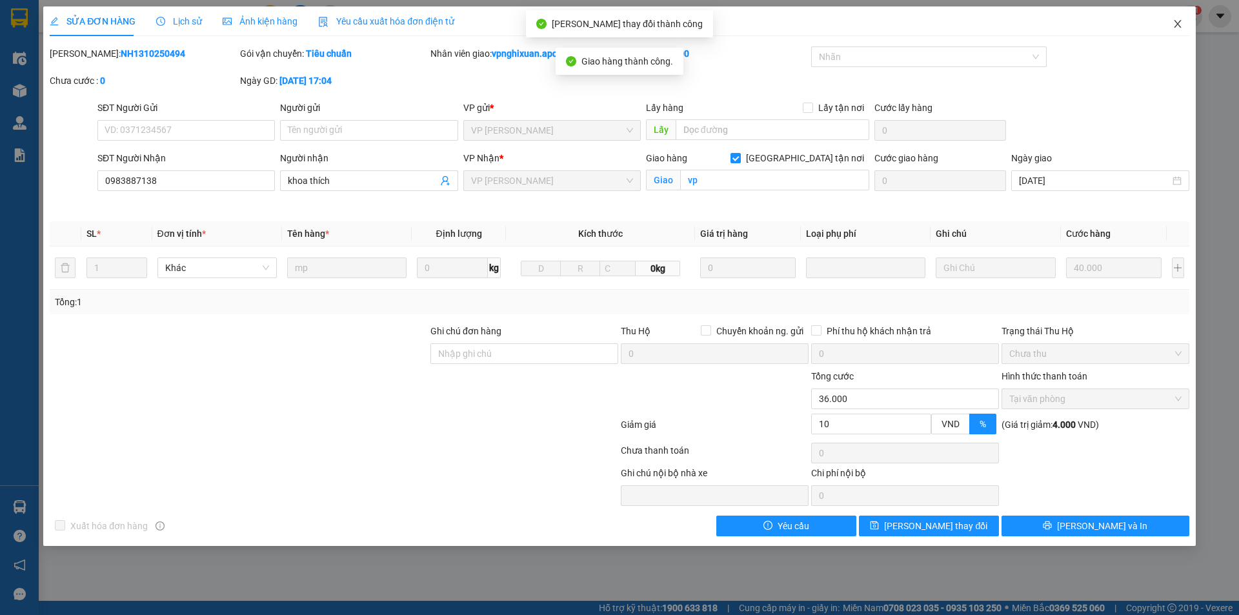
click at [1183, 22] on span "Close" at bounding box center [1178, 24] width 36 height 36
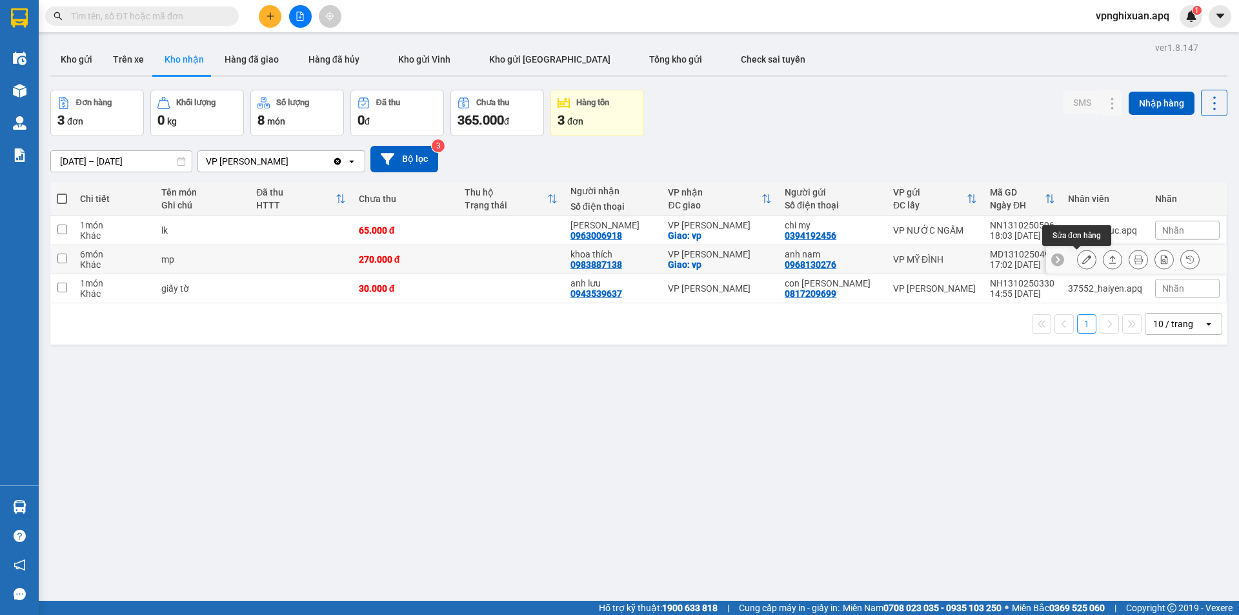
click at [1078, 256] on button at bounding box center [1087, 259] width 18 height 23
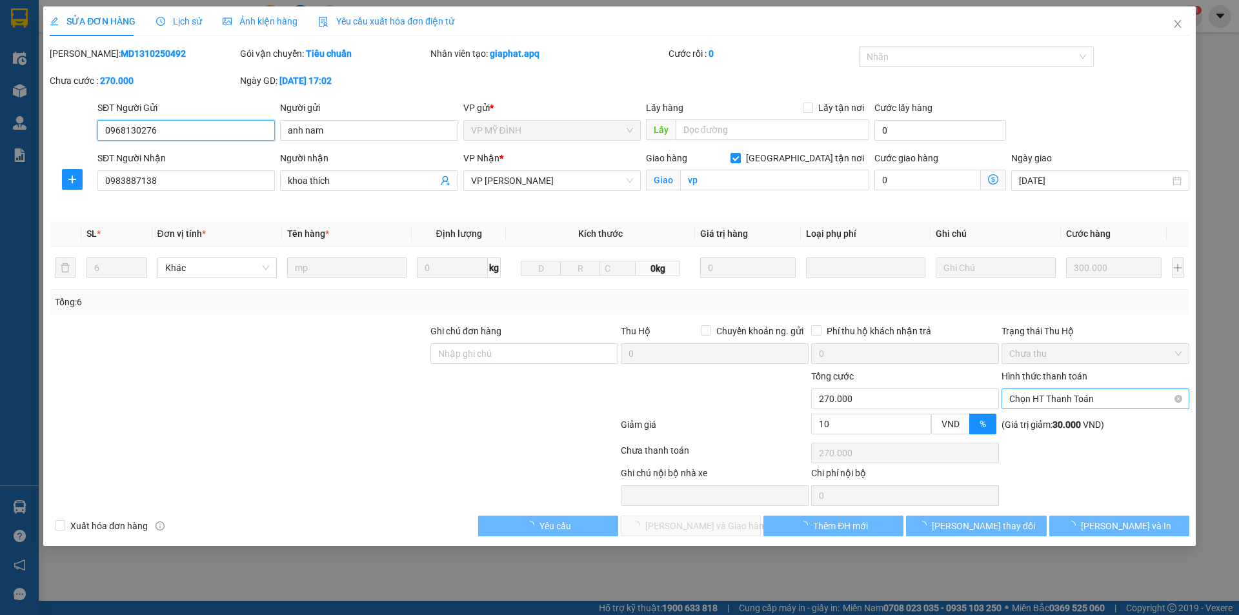
click at [1065, 401] on span "Chọn HT Thanh Toán" at bounding box center [1095, 398] width 172 height 19
click at [1054, 427] on div "Tại văn phòng" at bounding box center [1095, 424] width 172 height 14
type input "0"
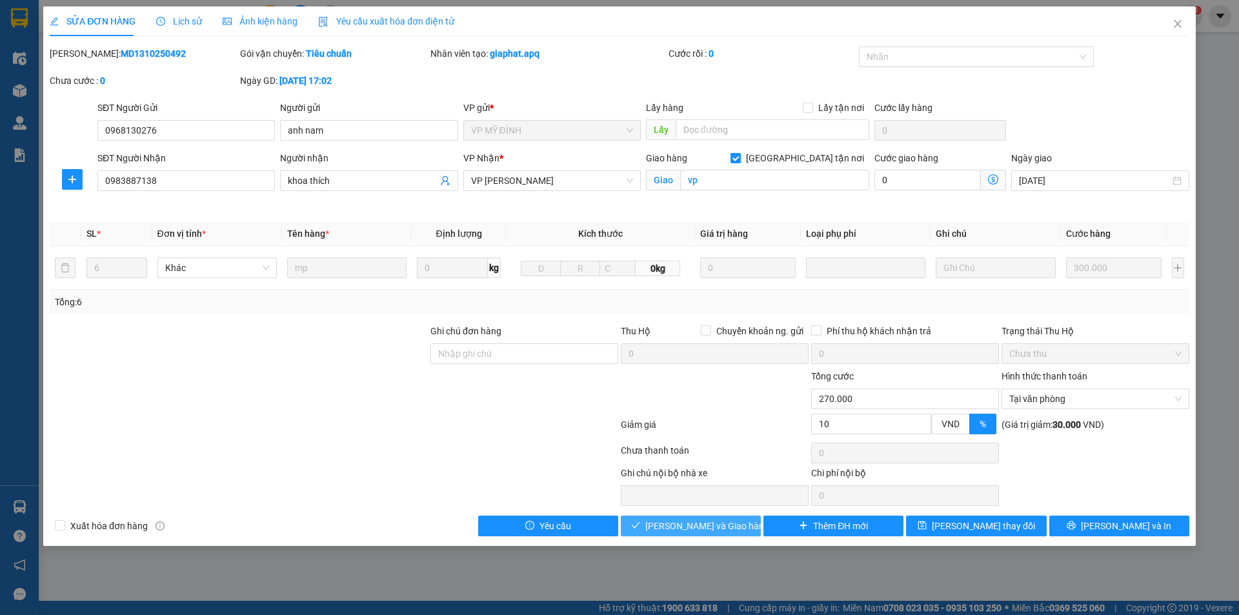
click at [699, 525] on span "[PERSON_NAME] và Giao hàng" at bounding box center [707, 526] width 124 height 14
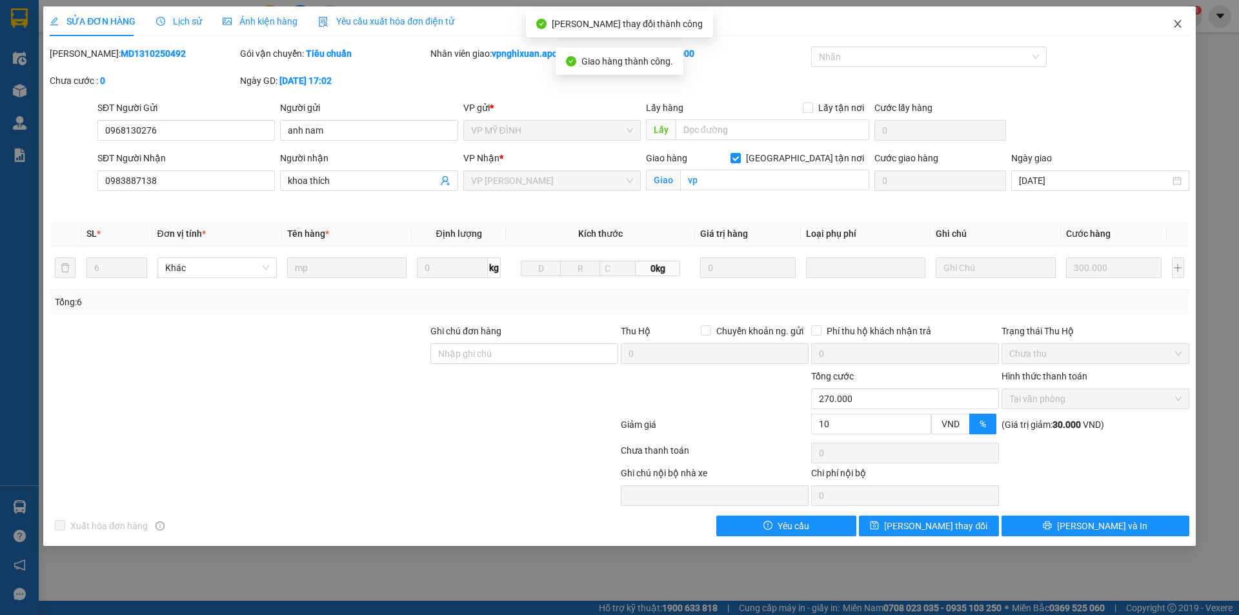
click at [1176, 24] on icon "close" at bounding box center [1177, 24] width 10 height 10
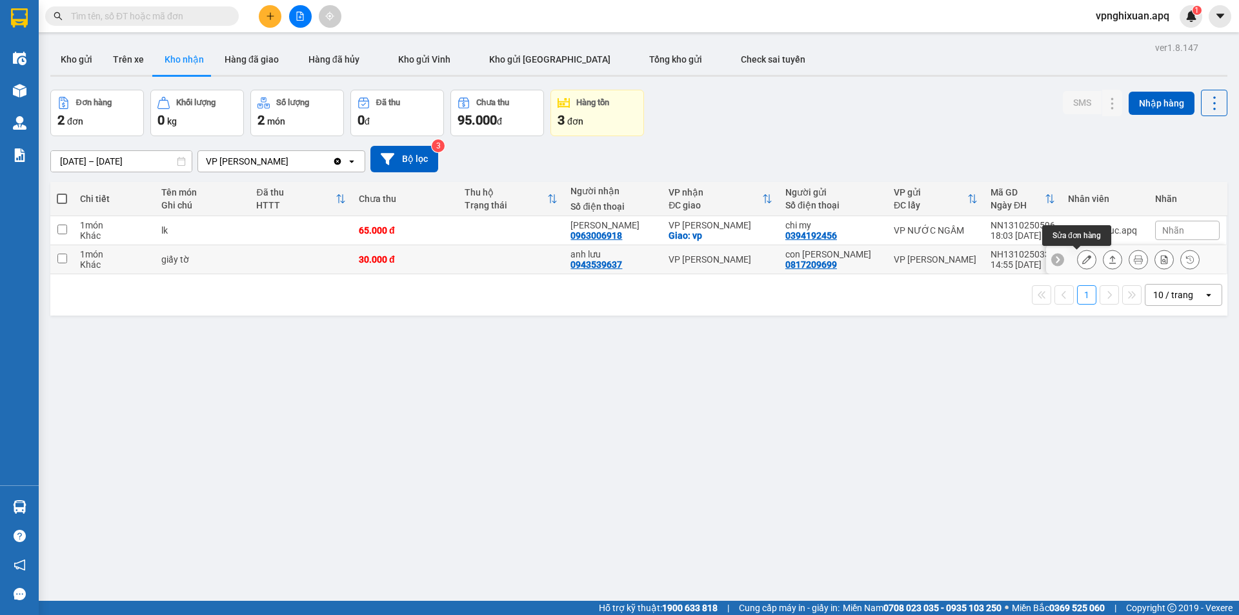
click at [1082, 263] on icon at bounding box center [1086, 259] width 9 height 9
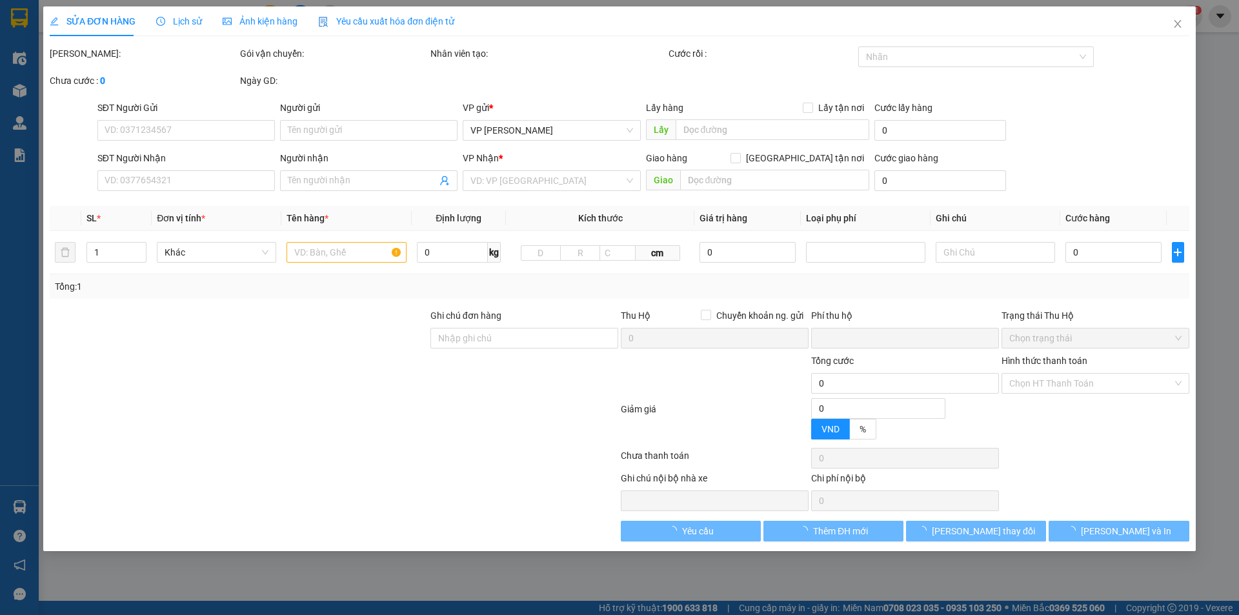
type input "0817209699"
type input "con [PERSON_NAME]"
type input "0943539637"
type input "anh lưu"
type input "0"
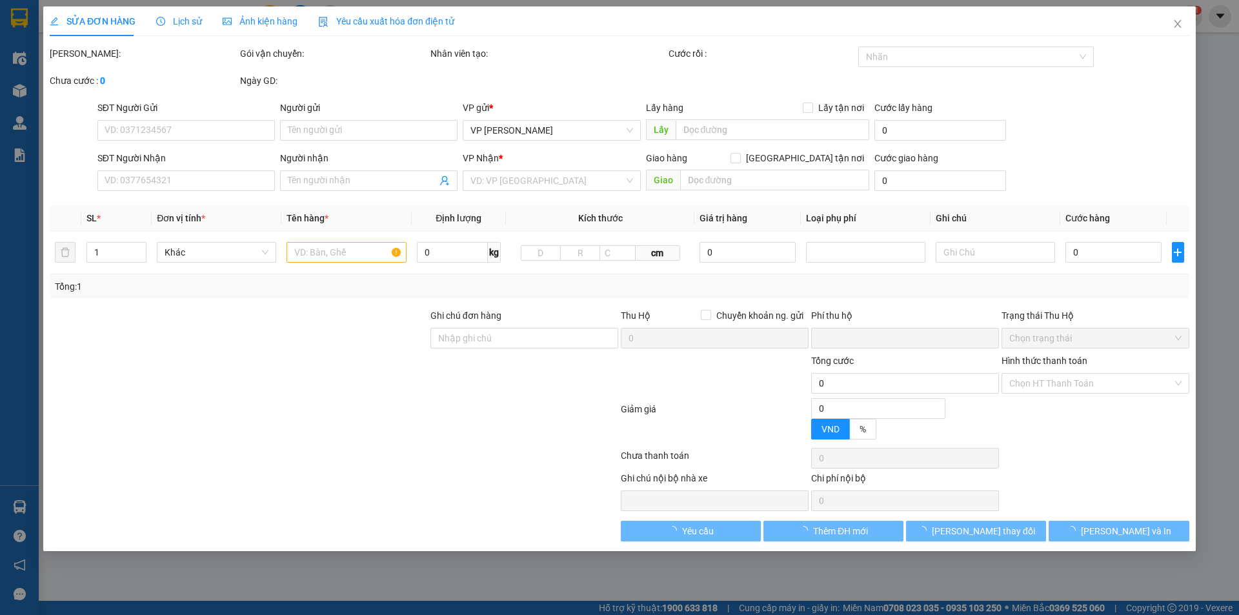
type input "30.000"
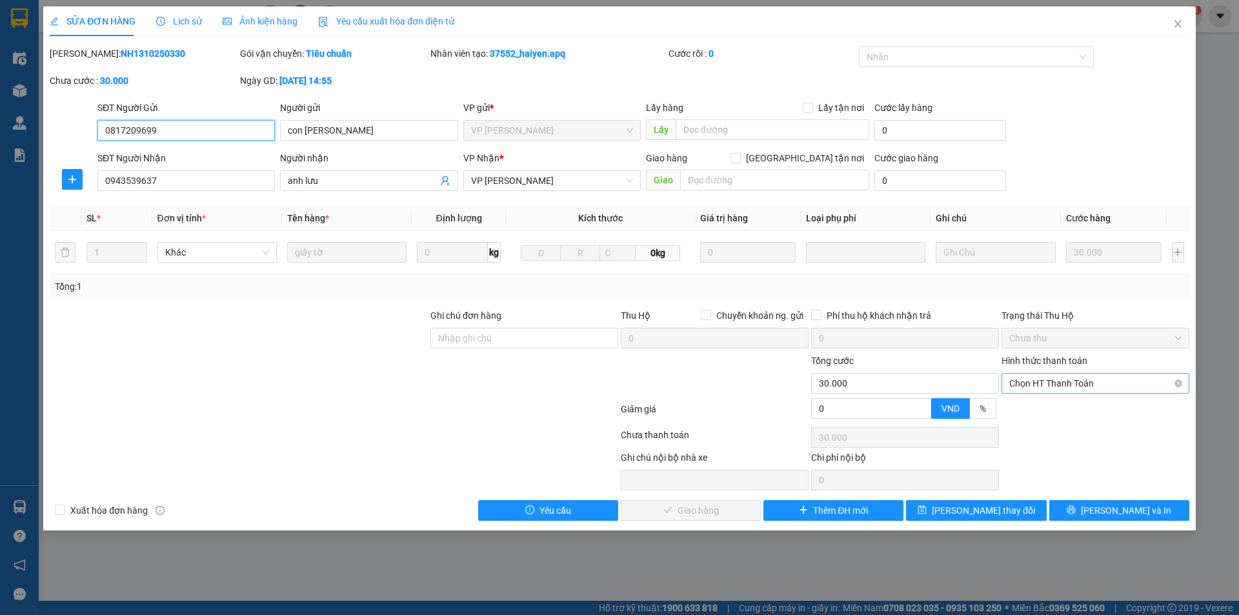
click at [1066, 380] on span "Chọn HT Thanh Toán" at bounding box center [1095, 383] width 172 height 19
click at [1063, 411] on div "Tại văn phòng" at bounding box center [1095, 409] width 172 height 14
type input "0"
drag, startPoint x: 690, startPoint y: 510, endPoint x: 725, endPoint y: 467, distance: 55.5
click at [696, 505] on span "[PERSON_NAME] và Giao hàng" at bounding box center [707, 510] width 124 height 14
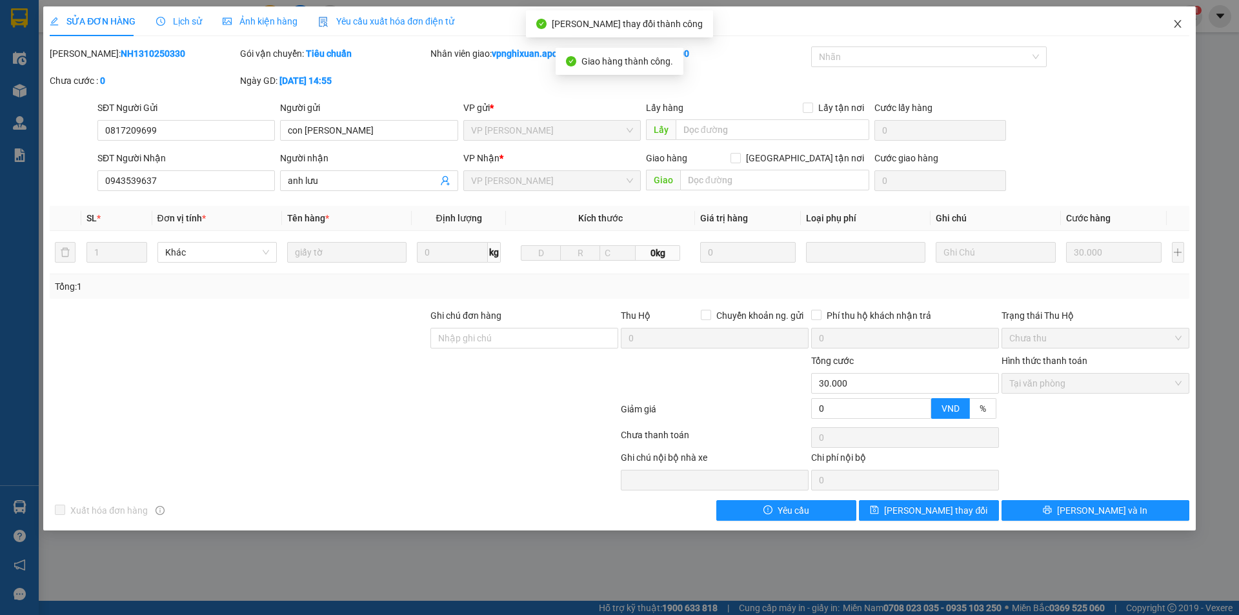
click at [1177, 17] on span "Close" at bounding box center [1178, 24] width 36 height 36
